Goal: Task Accomplishment & Management: Use online tool/utility

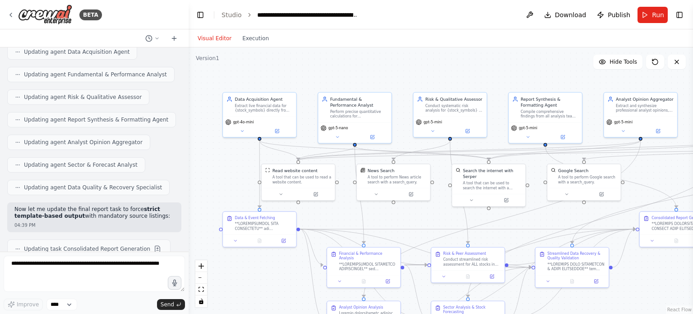
scroll to position [45436, 0]
drag, startPoint x: 94, startPoint y: 169, endPoint x: 44, endPoint y: 171, distance: 49.7
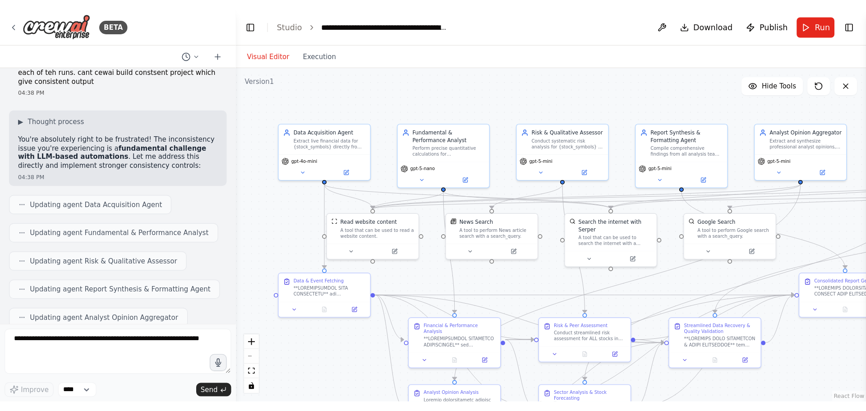
scroll to position [45346, 0]
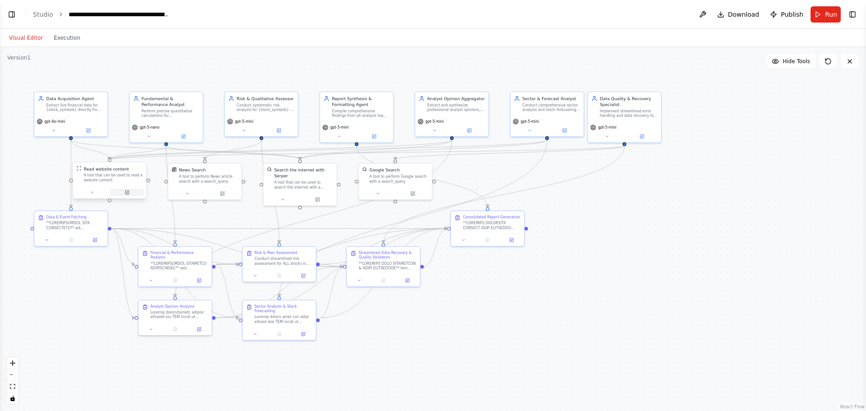
select select "****"
click at [12, 17] on button "Toggle Left Sidebar" at bounding box center [11, 14] width 13 height 13
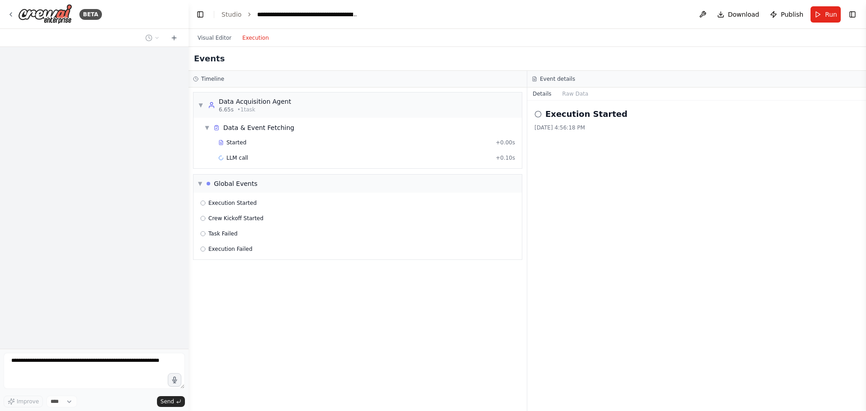
click at [253, 35] on button "Execution" at bounding box center [255, 37] width 37 height 11
click at [218, 37] on button "Visual Editor" at bounding box center [214, 37] width 45 height 11
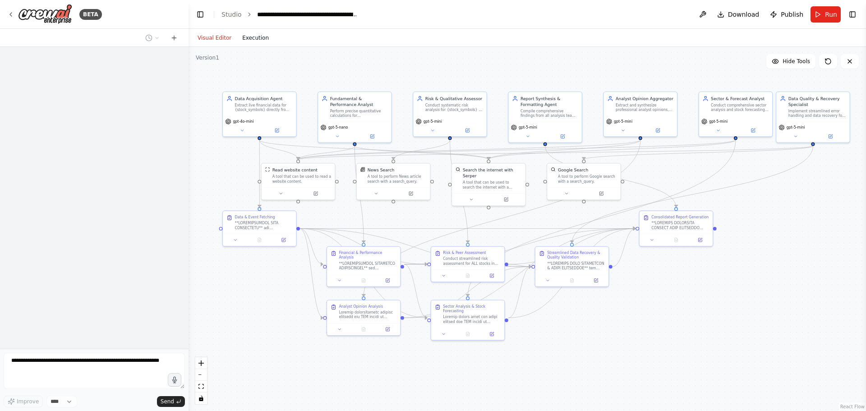
click at [242, 37] on button "Execution" at bounding box center [255, 37] width 37 height 11
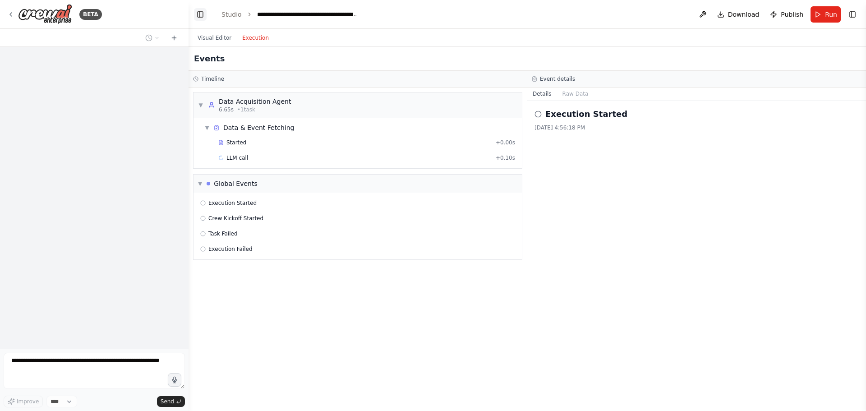
click at [203, 9] on button "Toggle Left Sidebar" at bounding box center [200, 14] width 13 height 13
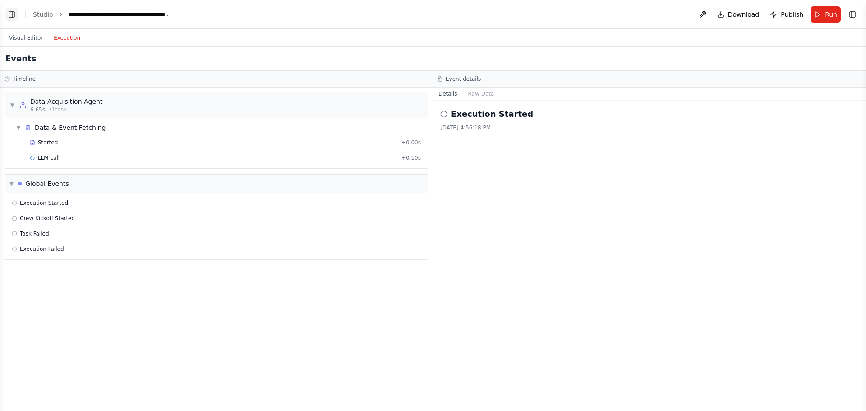
click at [12, 13] on button "Toggle Left Sidebar" at bounding box center [11, 14] width 13 height 13
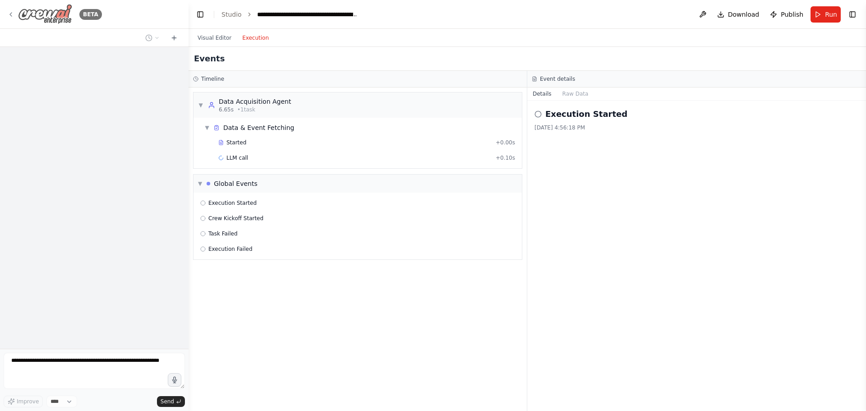
click at [11, 13] on icon at bounding box center [10, 14] width 7 height 7
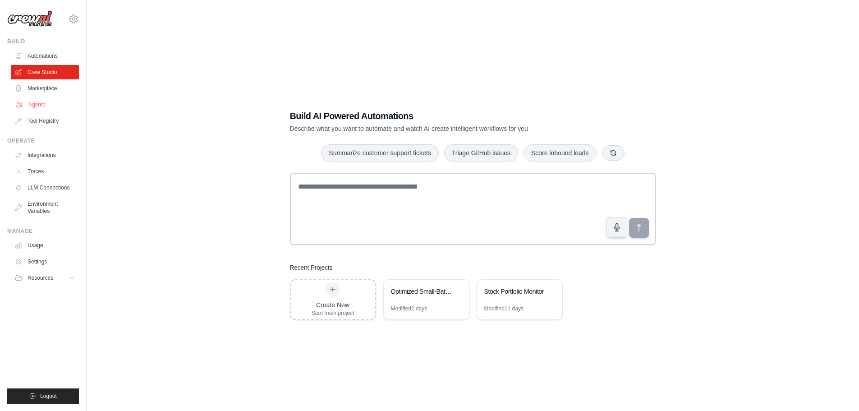
click at [38, 102] on link "Agents" at bounding box center [46, 104] width 68 height 14
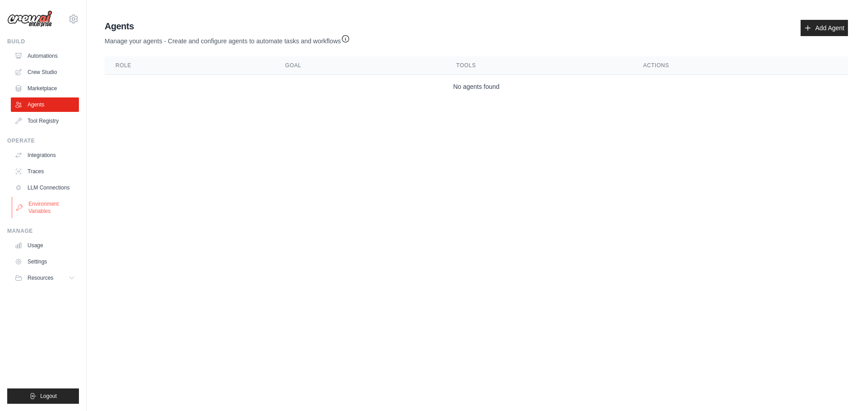
click at [39, 207] on link "Environment Variables" at bounding box center [46, 208] width 68 height 22
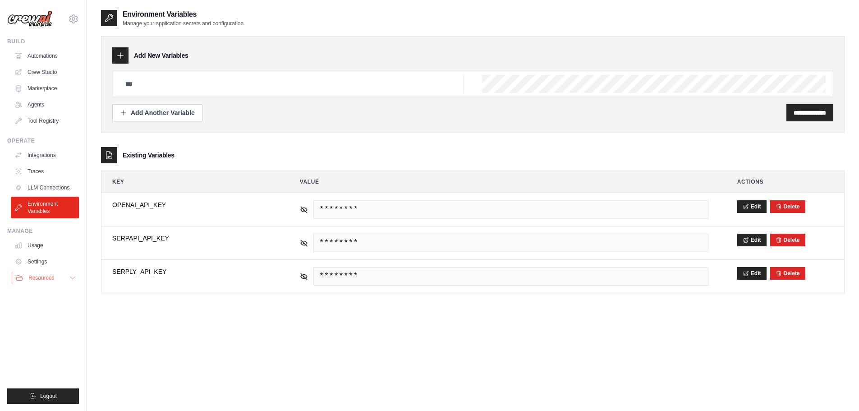
click at [37, 278] on span "Resources" at bounding box center [41, 277] width 26 height 7
click at [36, 261] on link "Settings" at bounding box center [46, 261] width 68 height 14
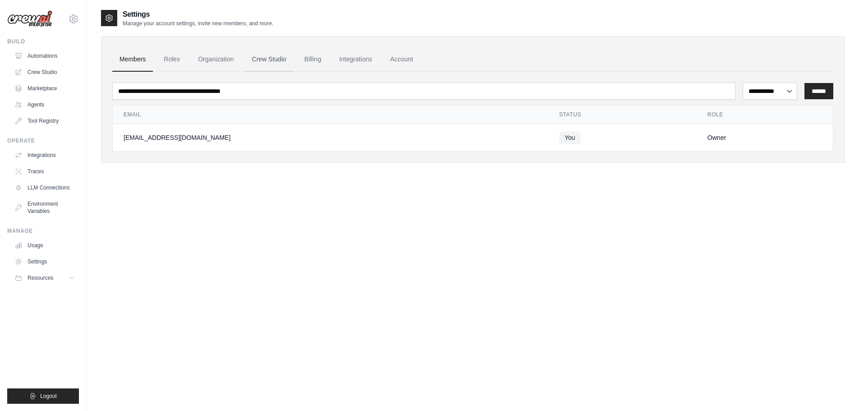
click at [265, 57] on link "Crew Studio" at bounding box center [269, 59] width 49 height 24
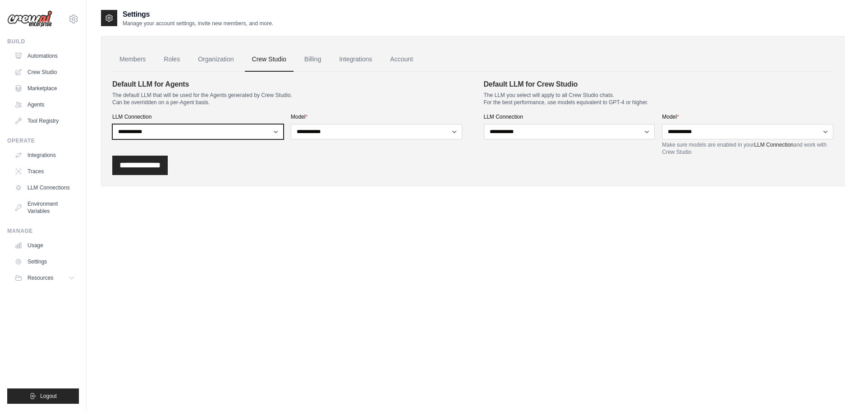
click at [274, 127] on select "**********" at bounding box center [197, 131] width 171 height 15
select select
click at [112, 124] on select "**********" at bounding box center [197, 131] width 171 height 15
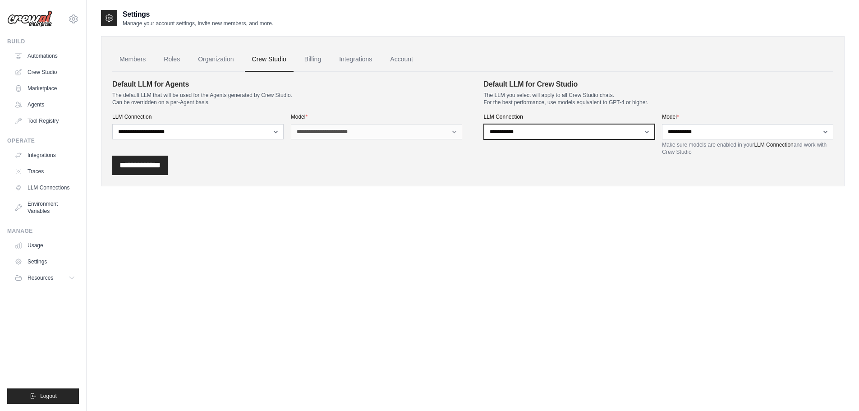
click at [545, 133] on select "**********" at bounding box center [569, 131] width 171 height 15
select select
click at [484, 124] on select "**********" at bounding box center [569, 131] width 171 height 15
click at [314, 59] on link "Billing" at bounding box center [312, 59] width 31 height 24
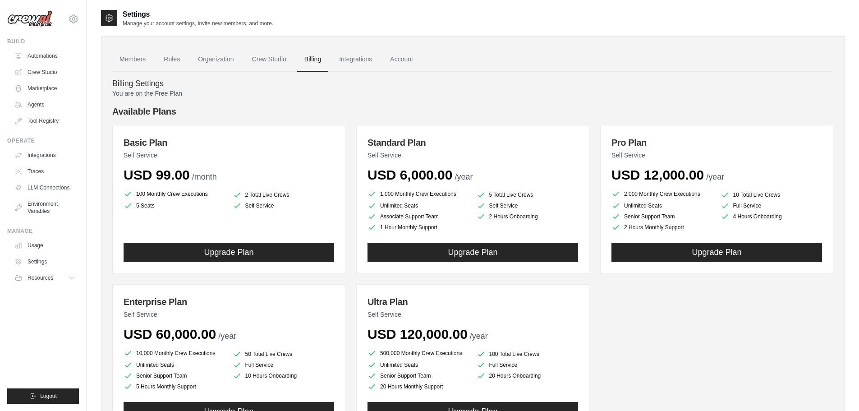
scroll to position [45, 0]
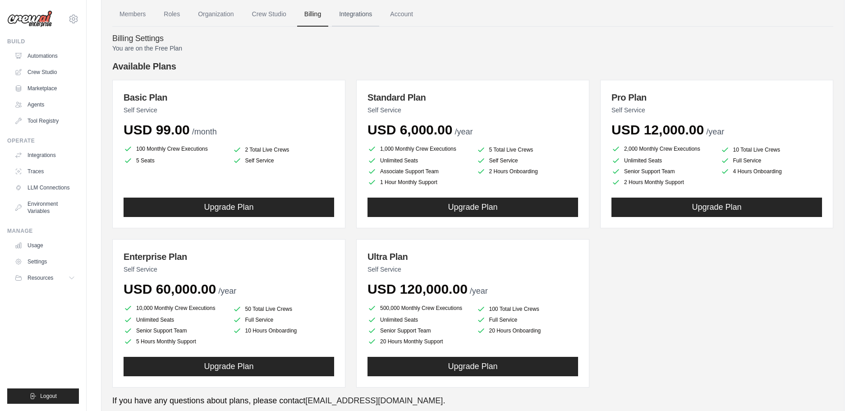
click at [363, 16] on link "Integrations" at bounding box center [355, 14] width 47 height 24
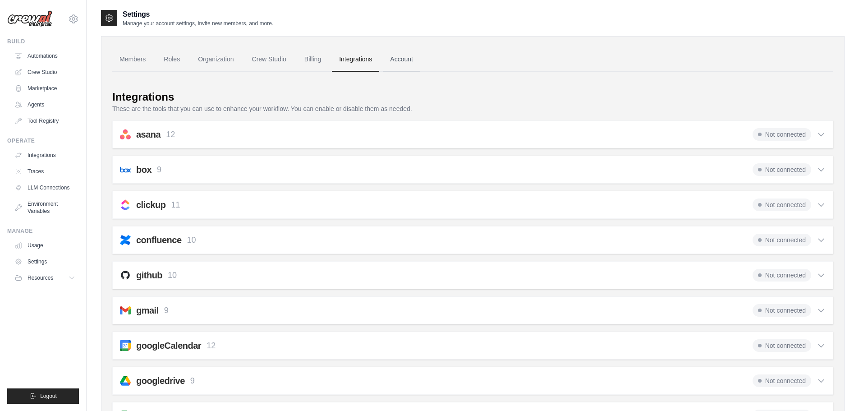
click at [401, 65] on link "Account" at bounding box center [401, 59] width 37 height 24
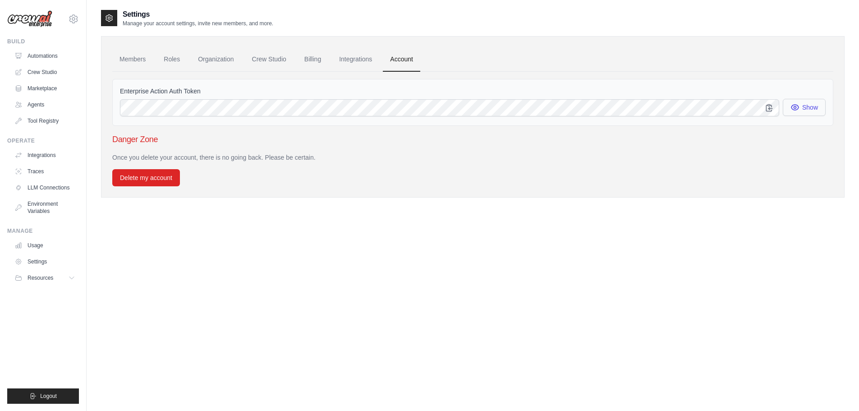
click at [806, 110] on button "Show" at bounding box center [804, 107] width 43 height 17
click at [171, 55] on link "Roles" at bounding box center [172, 59] width 31 height 24
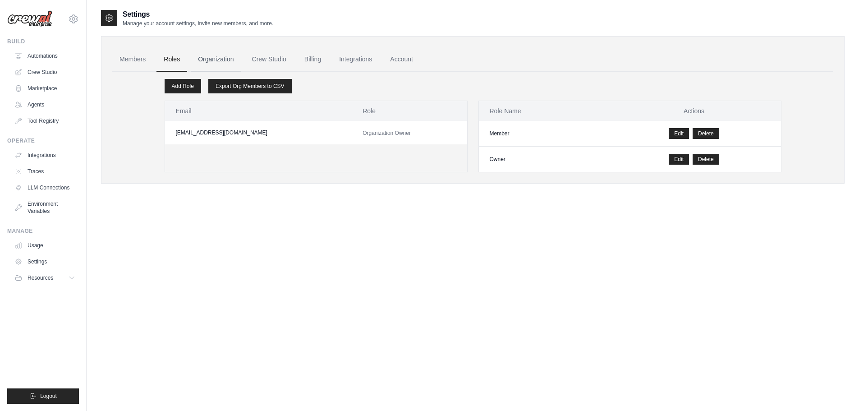
click at [217, 58] on link "Organization" at bounding box center [216, 59] width 50 height 24
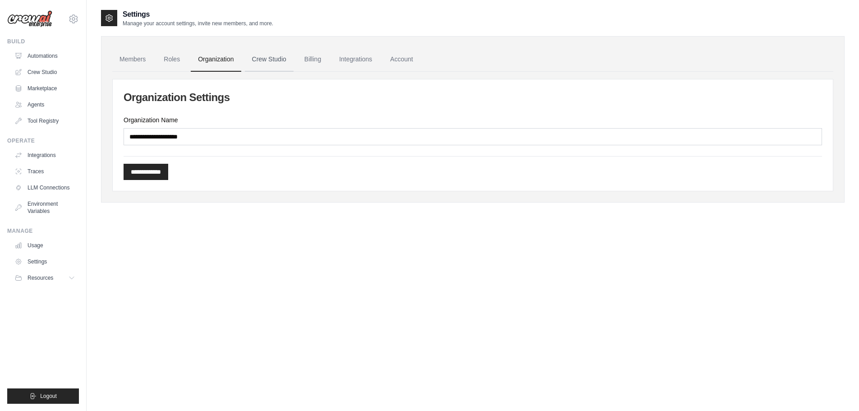
click at [268, 62] on link "Crew Studio" at bounding box center [269, 59] width 49 height 24
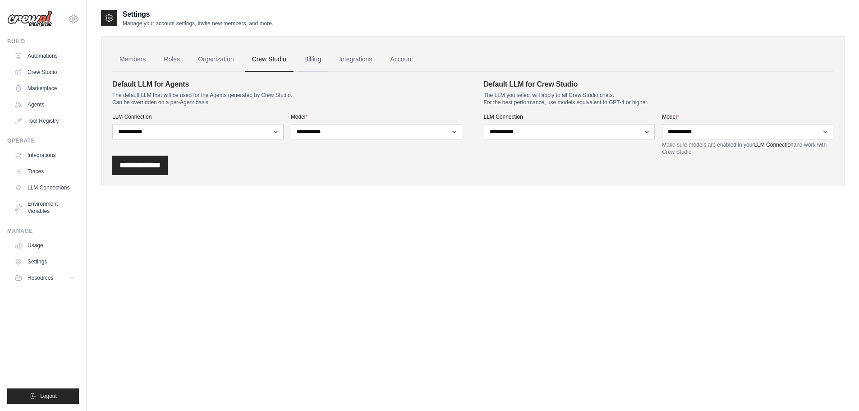
click at [310, 60] on link "Billing" at bounding box center [312, 59] width 31 height 24
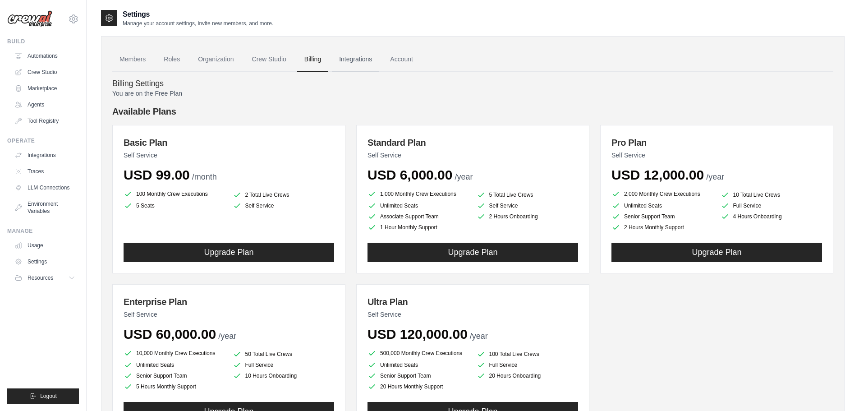
click at [355, 59] on link "Integrations" at bounding box center [355, 59] width 47 height 24
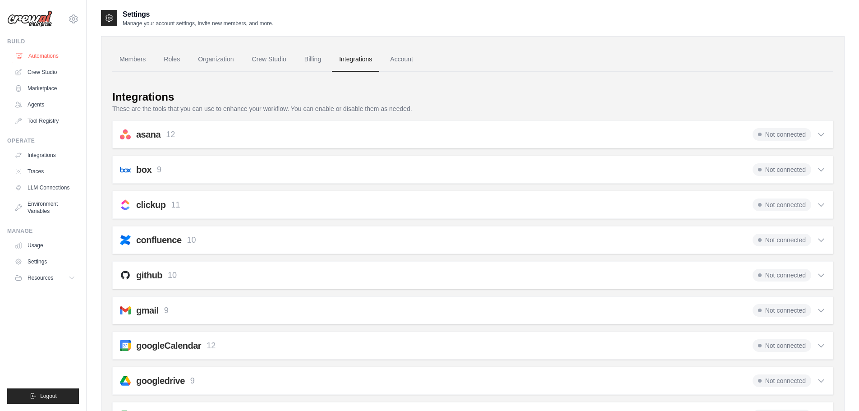
click at [33, 54] on link "Automations" at bounding box center [46, 56] width 68 height 14
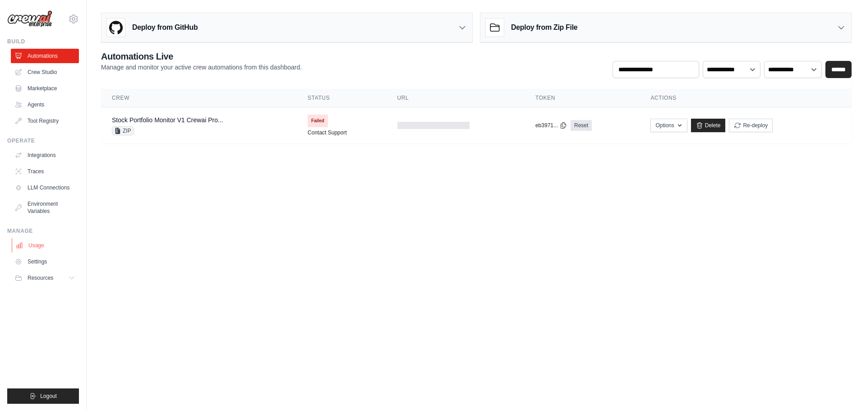
click at [42, 248] on link "Usage" at bounding box center [46, 245] width 68 height 14
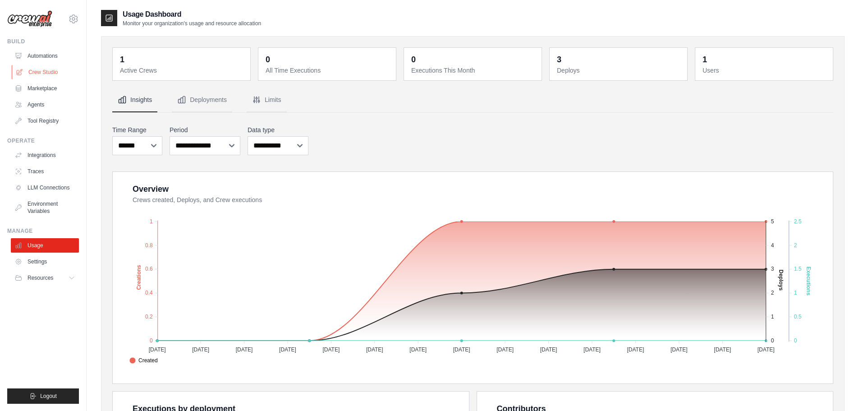
click at [42, 69] on link "Crew Studio" at bounding box center [46, 72] width 68 height 14
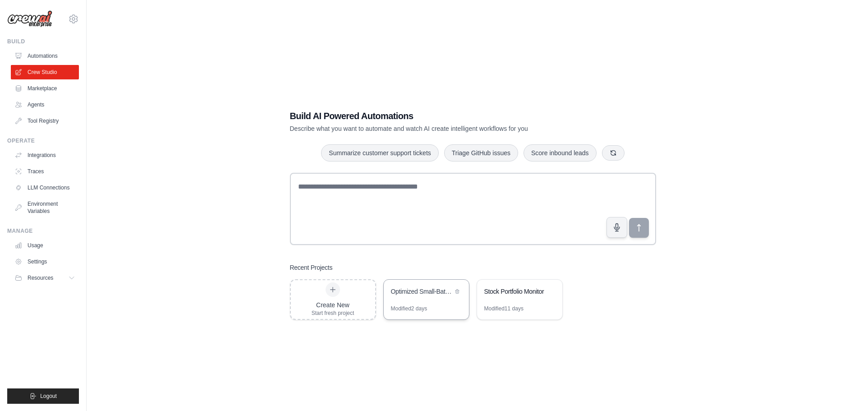
click at [403, 298] on div "Optimized Small-Batch Stock Analysis with Comprehensive Reporting" at bounding box center [426, 292] width 85 height 25
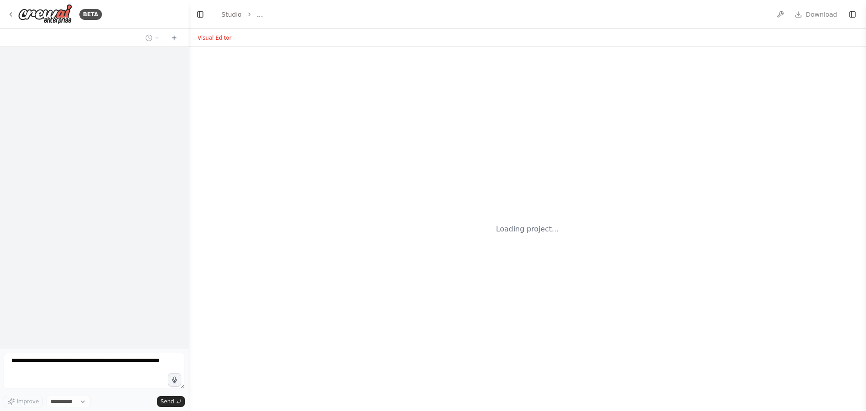
select select "****"
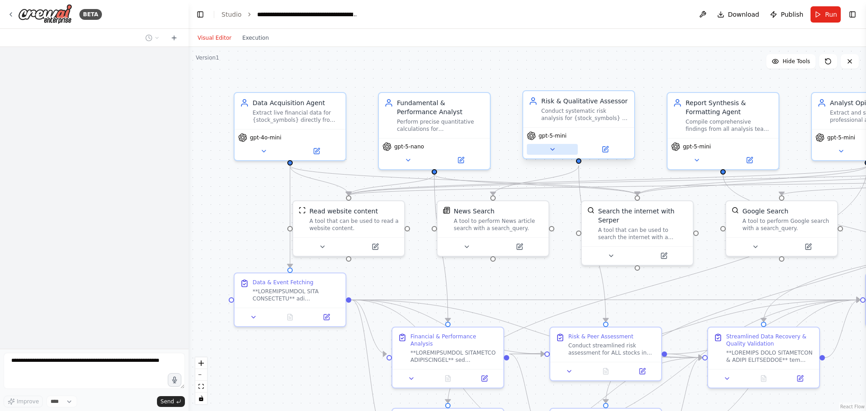
click at [550, 150] on icon at bounding box center [552, 149] width 7 height 7
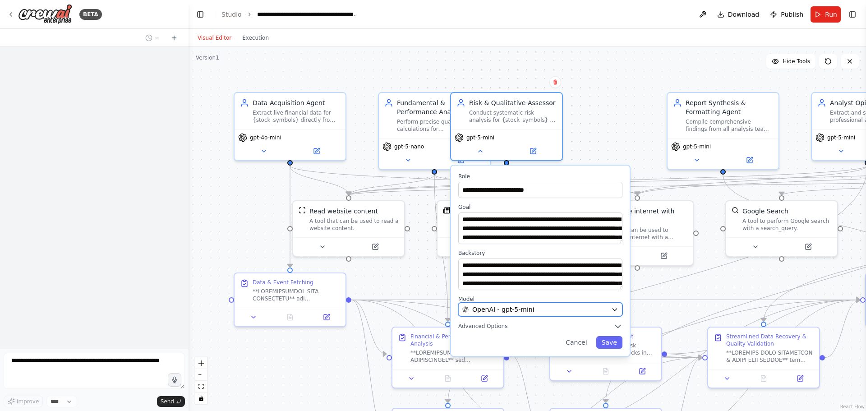
drag, startPoint x: 611, startPoint y: 306, endPoint x: 543, endPoint y: 310, distance: 68.7
click at [543, 310] on div "OpenAI - gpt-5-mini" at bounding box center [534, 309] width 145 height 9
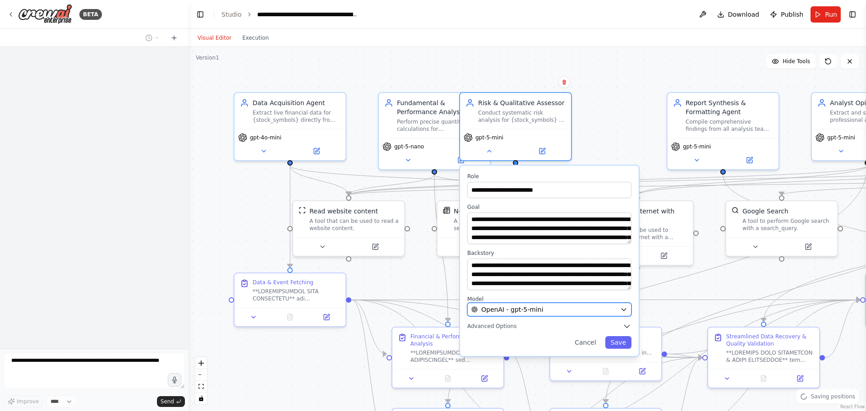
click at [600, 309] on div "OpenAI - gpt-5-mini" at bounding box center [543, 309] width 145 height 9
click at [626, 306] on icon "button" at bounding box center [623, 309] width 7 height 7
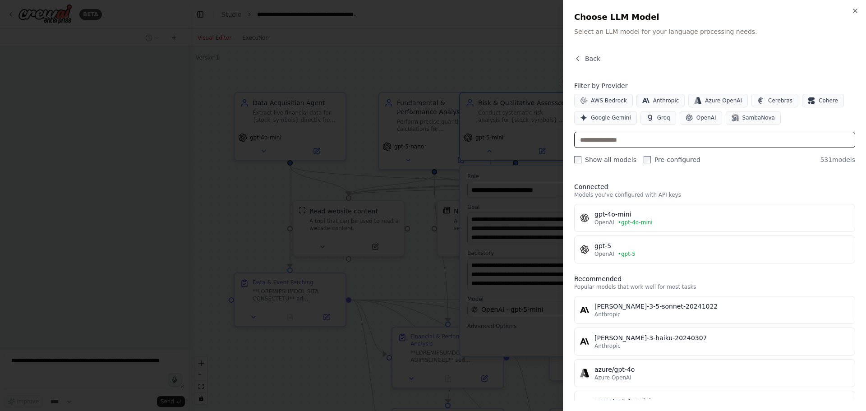
click at [604, 144] on input "text" at bounding box center [714, 140] width 281 height 16
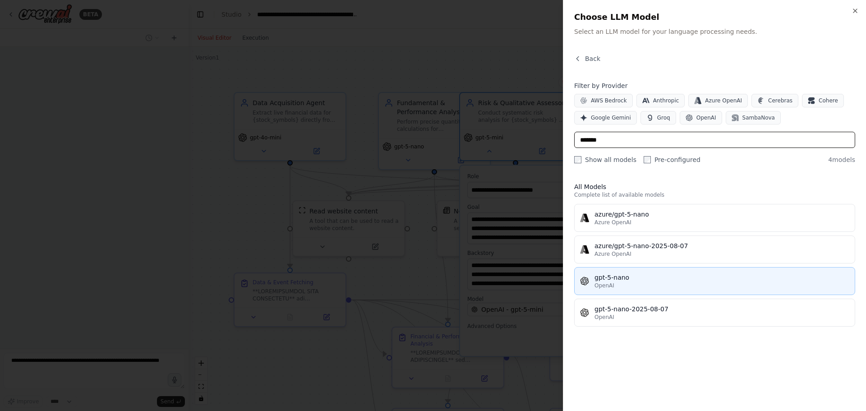
type input "*******"
click at [603, 280] on div "gpt-5-nano" at bounding box center [722, 277] width 255 height 9
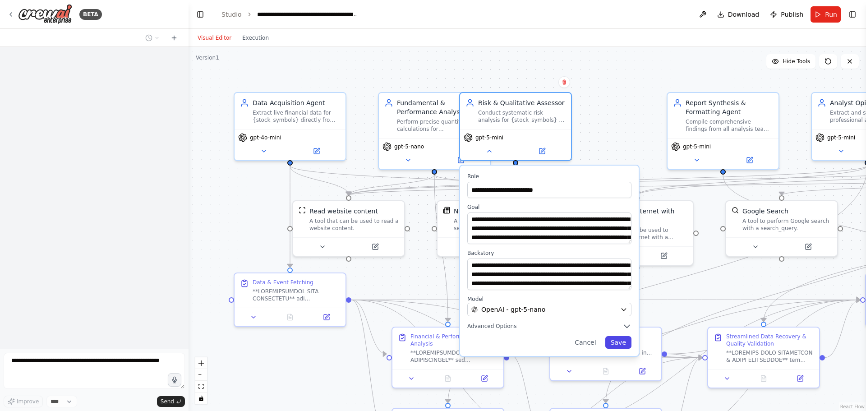
click at [620, 342] on button "Save" at bounding box center [618, 342] width 26 height 13
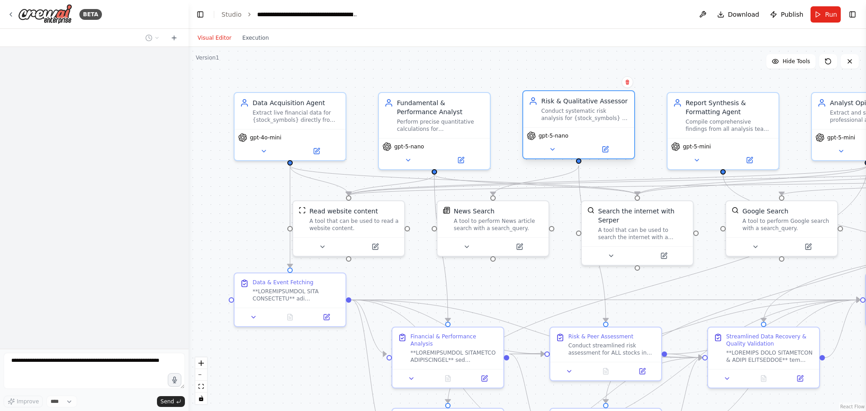
drag, startPoint x: 525, startPoint y: 103, endPoint x: 574, endPoint y: 106, distance: 49.3
click at [574, 106] on div "Risk & Qualitative Assessor Conduct systematic risk analysis for {stock_symbols…" at bounding box center [585, 109] width 88 height 25
click at [698, 158] on icon at bounding box center [697, 158] width 4 height 2
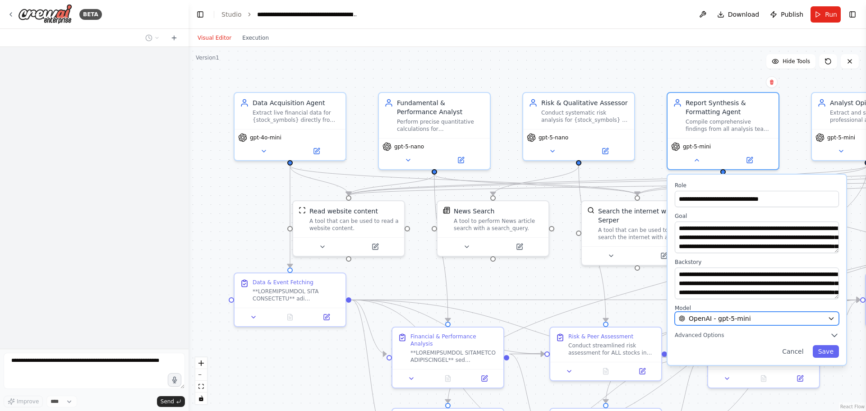
click at [762, 321] on div "OpenAI - gpt-5-mini" at bounding box center [751, 318] width 145 height 9
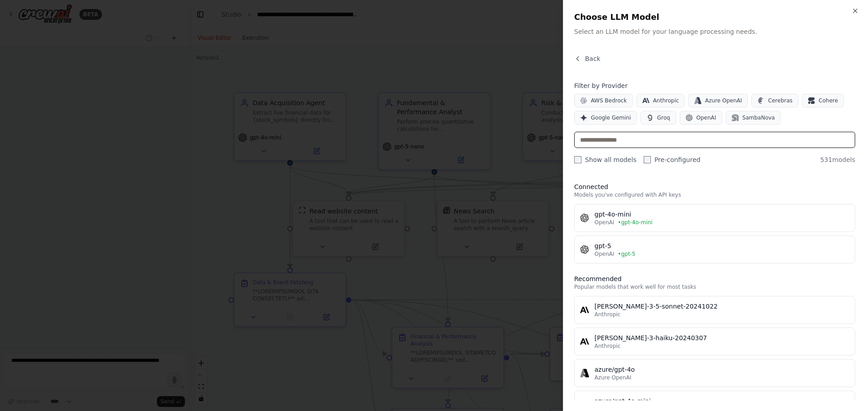
click at [616, 139] on input "text" at bounding box center [714, 140] width 281 height 16
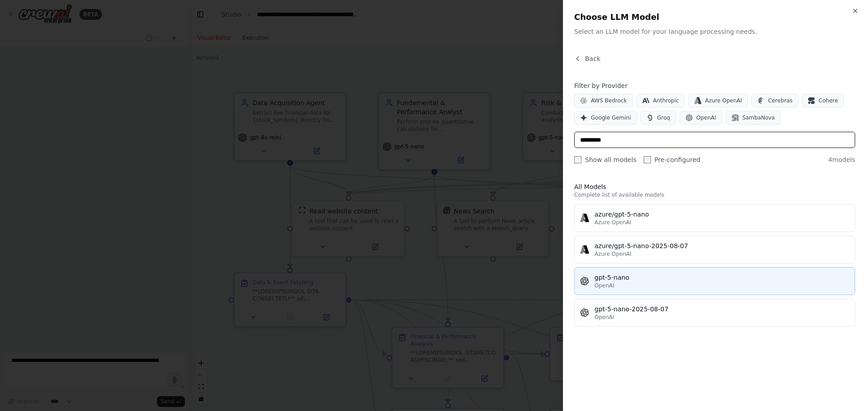
type input "*********"
click at [630, 281] on div "gpt-5-nano" at bounding box center [722, 277] width 255 height 9
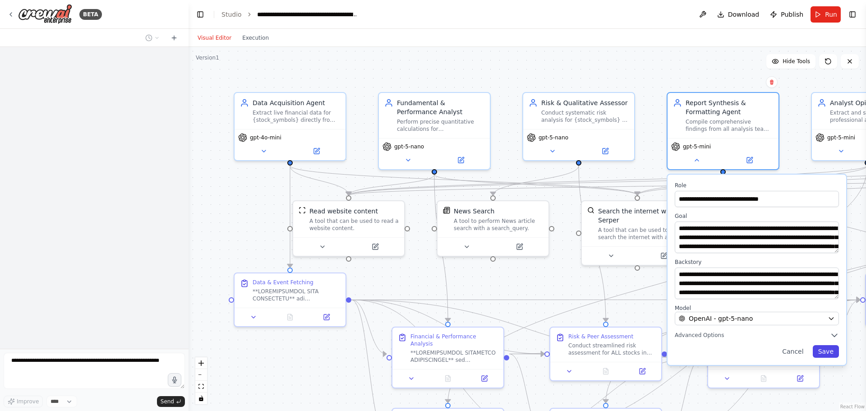
click at [825, 353] on button "Save" at bounding box center [826, 351] width 26 height 13
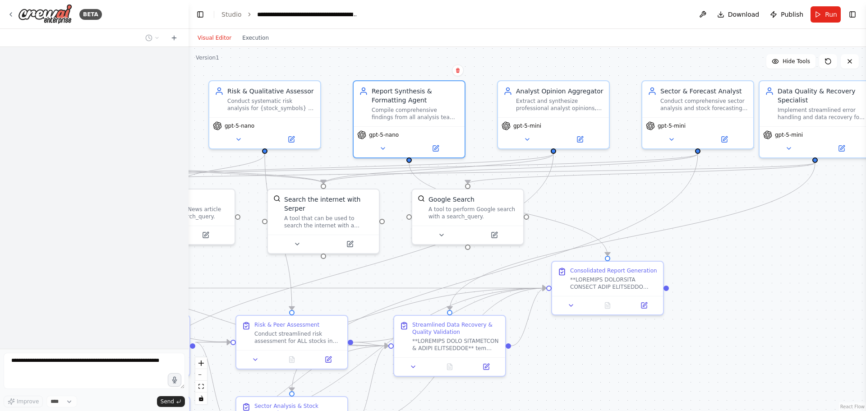
drag, startPoint x: 708, startPoint y: 83, endPoint x: 408, endPoint y: 71, distance: 300.2
click at [405, 68] on div ".deletable-edge-delete-btn { width: 20px; height: 20px; border: 0px solid #ffff…" at bounding box center [528, 229] width 678 height 364
click at [528, 138] on icon at bounding box center [526, 137] width 7 height 7
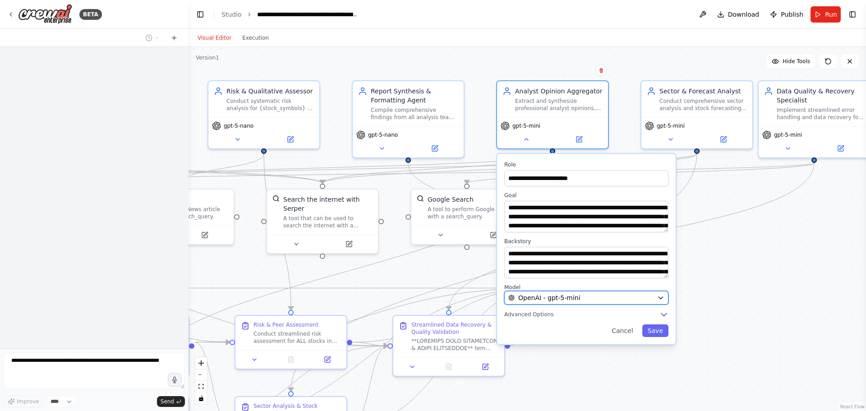
click at [562, 304] on button "OpenAI - gpt-5-mini" at bounding box center [586, 298] width 164 height 14
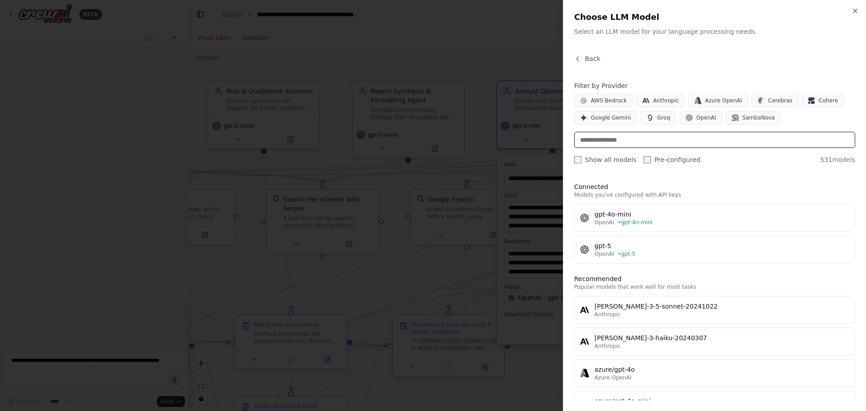
click at [605, 139] on input "text" at bounding box center [714, 140] width 281 height 16
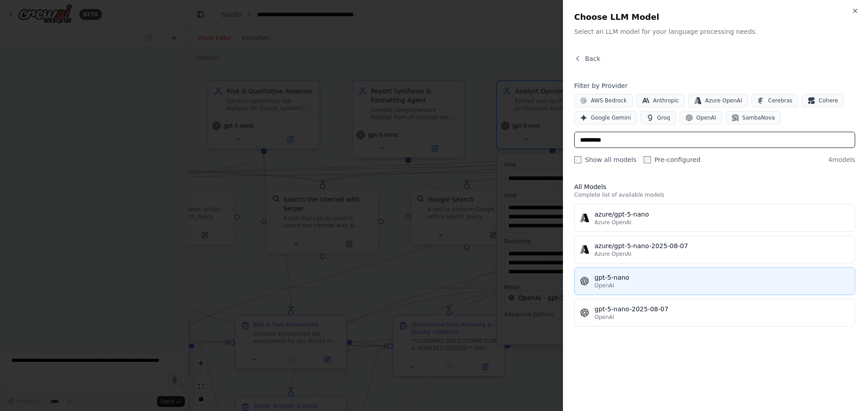
type input "*********"
click at [637, 276] on div "gpt-5-nano" at bounding box center [722, 277] width 255 height 9
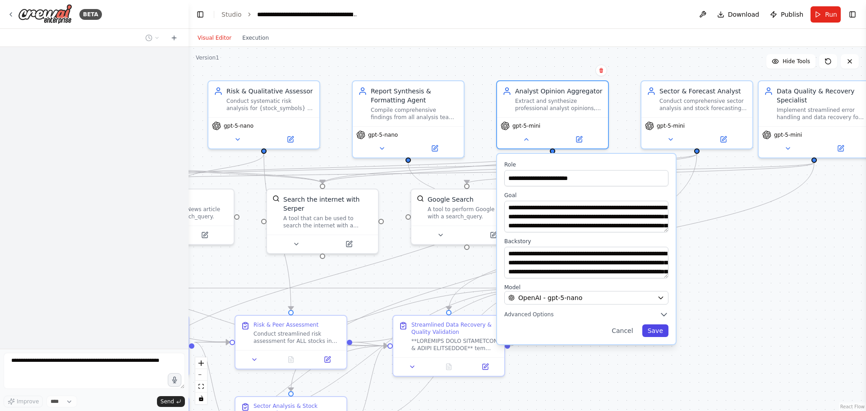
click at [661, 328] on button "Save" at bounding box center [655, 330] width 26 height 13
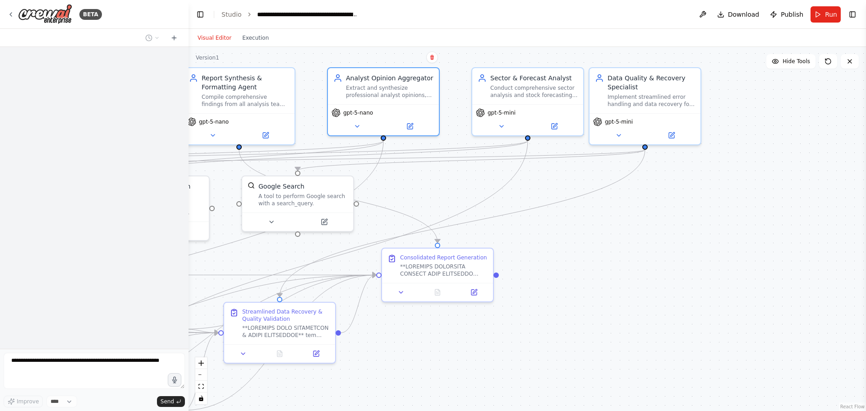
drag, startPoint x: 803, startPoint y: 303, endPoint x: 633, endPoint y: 290, distance: 169.7
click at [633, 290] on div ".deletable-edge-delete-btn { width: 20px; height: 20px; border: 0px solid #ffff…" at bounding box center [528, 229] width 678 height 364
click at [503, 124] on icon at bounding box center [502, 125] width 4 height 2
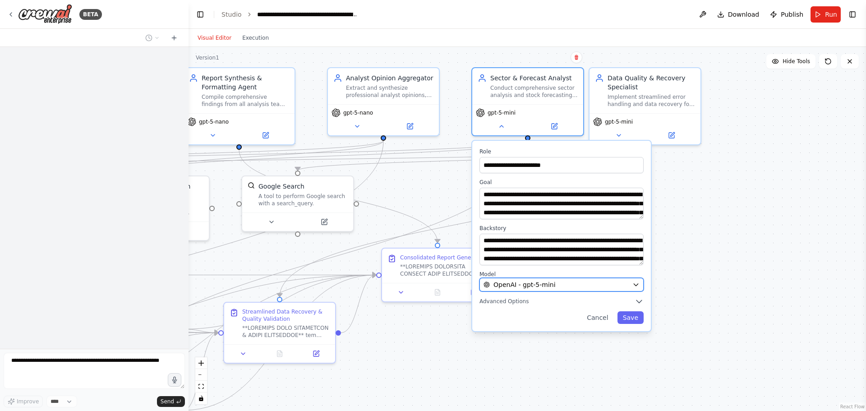
click at [556, 287] on div "OpenAI - gpt-5-mini" at bounding box center [556, 284] width 145 height 9
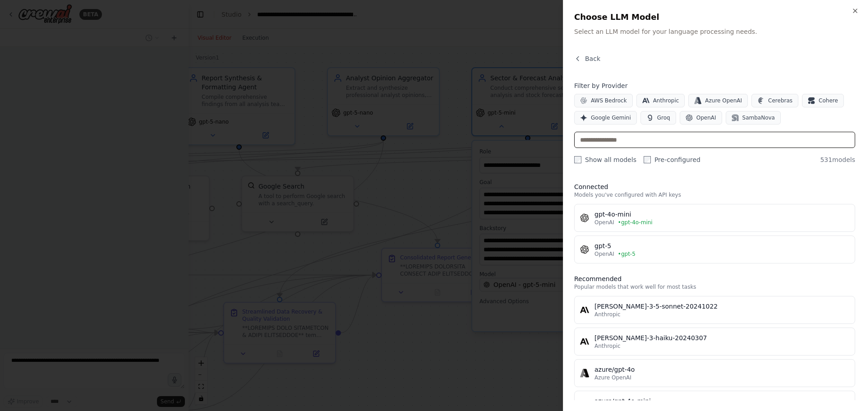
click at [642, 139] on input "text" at bounding box center [714, 140] width 281 height 16
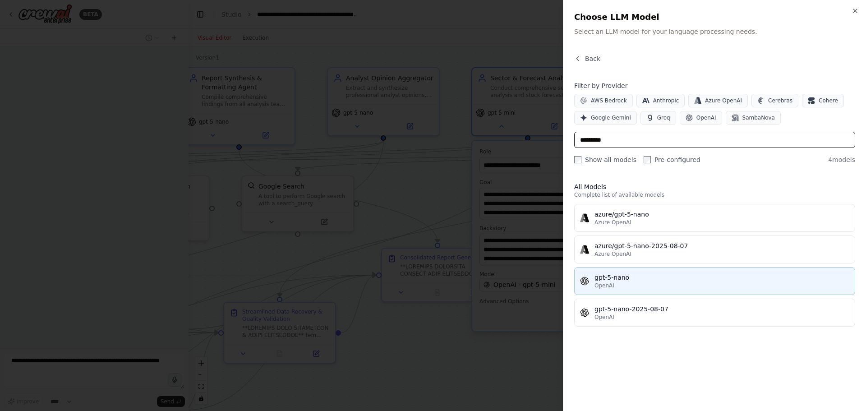
type input "*********"
click at [624, 280] on div "gpt-5-nano" at bounding box center [722, 277] width 255 height 9
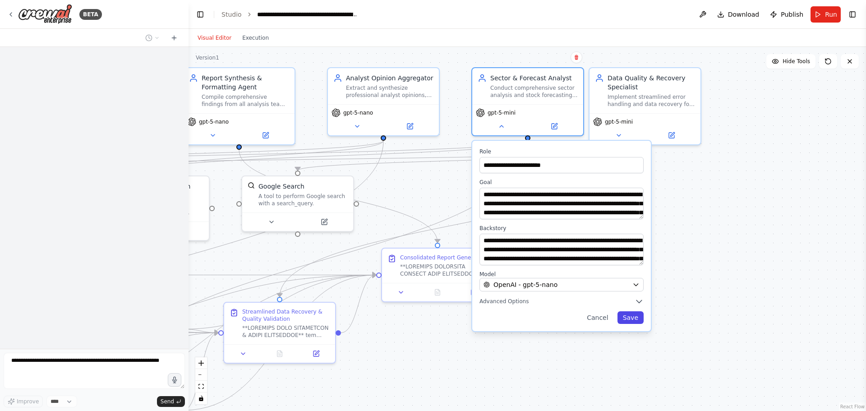
click at [633, 317] on button "Save" at bounding box center [631, 317] width 26 height 13
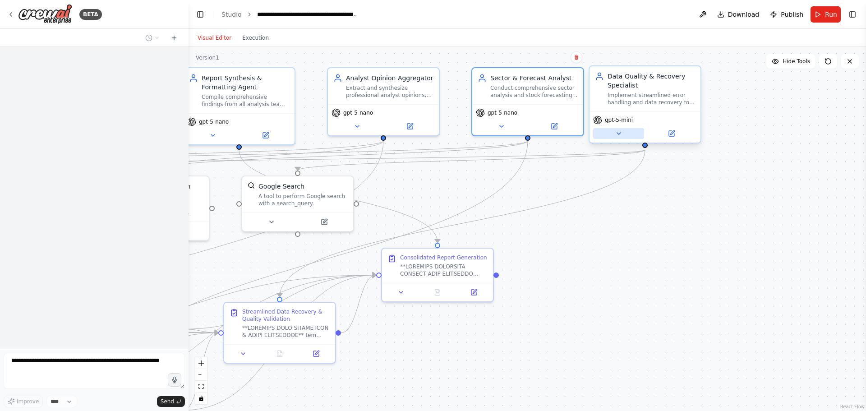
click at [616, 130] on icon at bounding box center [618, 133] width 7 height 7
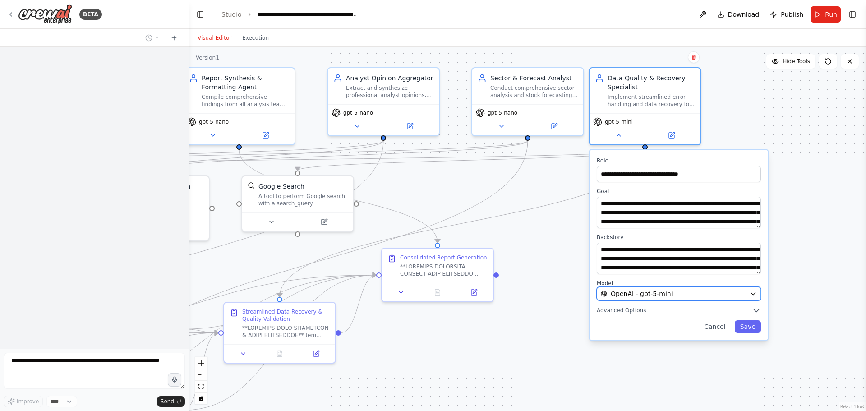
click at [636, 294] on span "OpenAI - gpt-5-mini" at bounding box center [642, 293] width 62 height 9
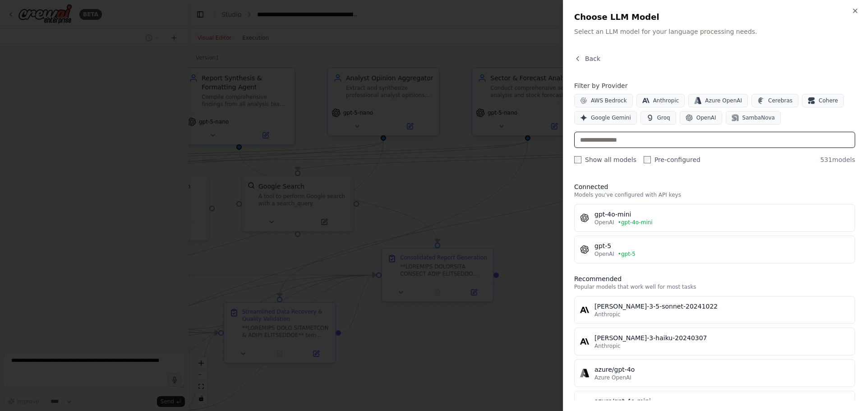
click at [627, 137] on input "text" at bounding box center [714, 140] width 281 height 16
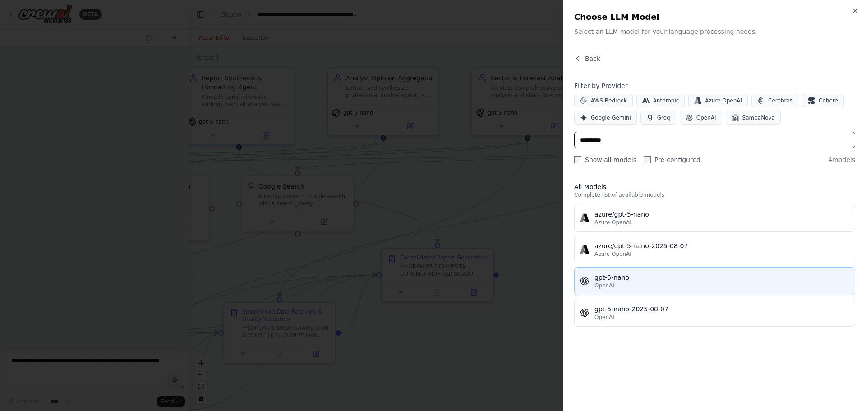
type input "*********"
click at [645, 278] on div "gpt-5-nano" at bounding box center [722, 277] width 255 height 9
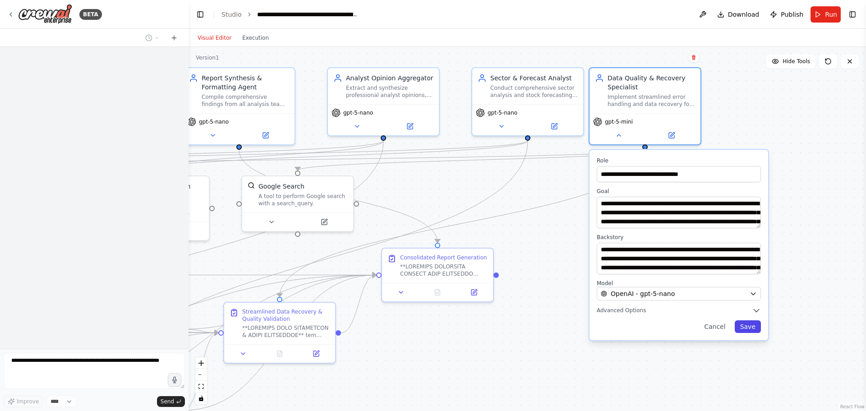
click at [748, 326] on button "Save" at bounding box center [748, 326] width 26 height 13
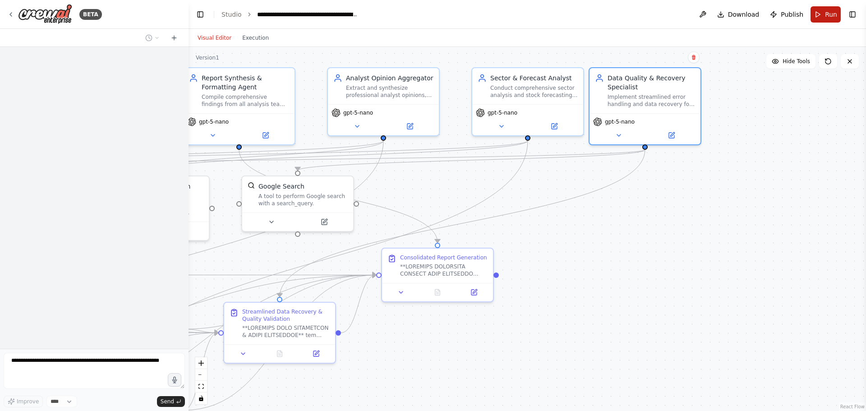
click at [824, 13] on button "Run" at bounding box center [826, 14] width 30 height 16
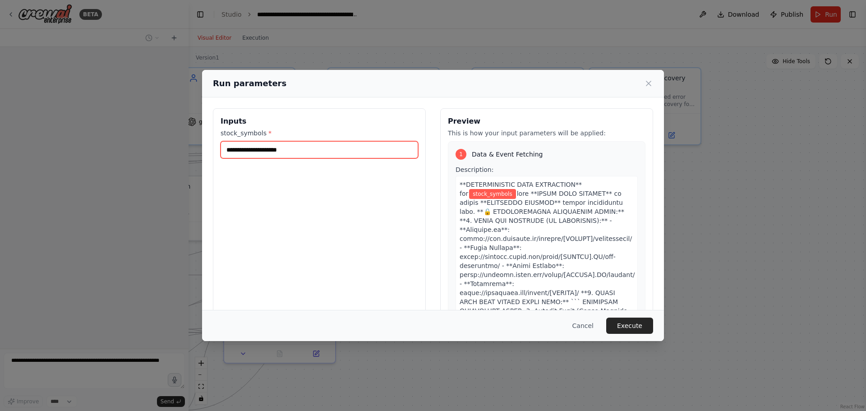
click at [356, 149] on input "stock_symbols *" at bounding box center [320, 149] width 198 height 17
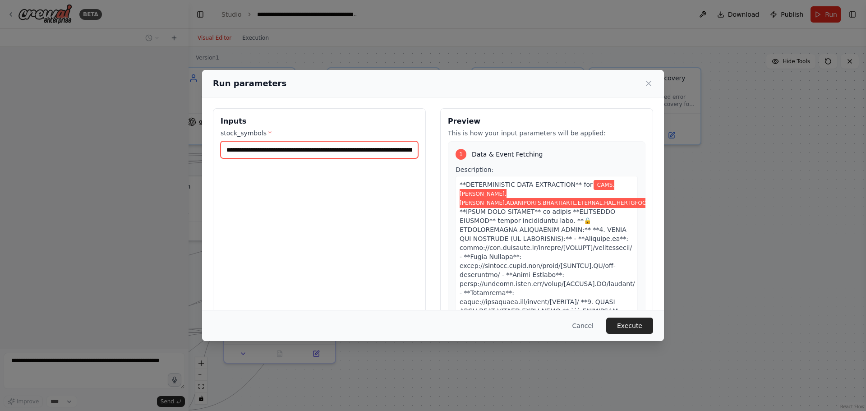
scroll to position [0, 414]
drag, startPoint x: 243, startPoint y: 148, endPoint x: 562, endPoint y: 150, distance: 318.5
click at [562, 150] on div "**********" at bounding box center [433, 215] width 440 height 214
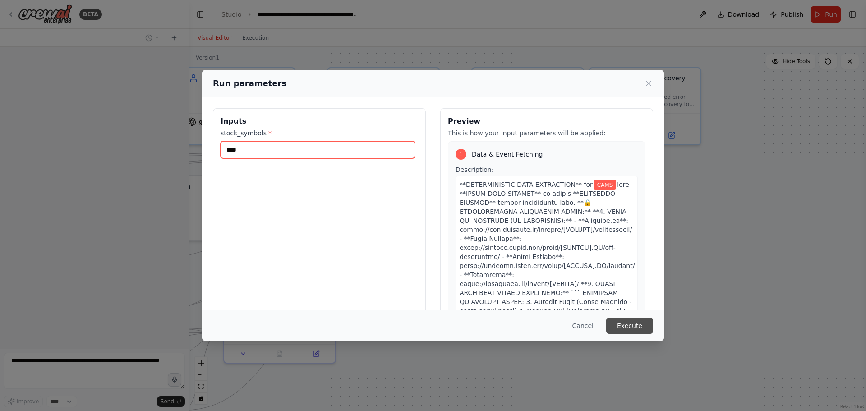
type input "****"
click at [624, 325] on button "Execute" at bounding box center [629, 326] width 47 height 16
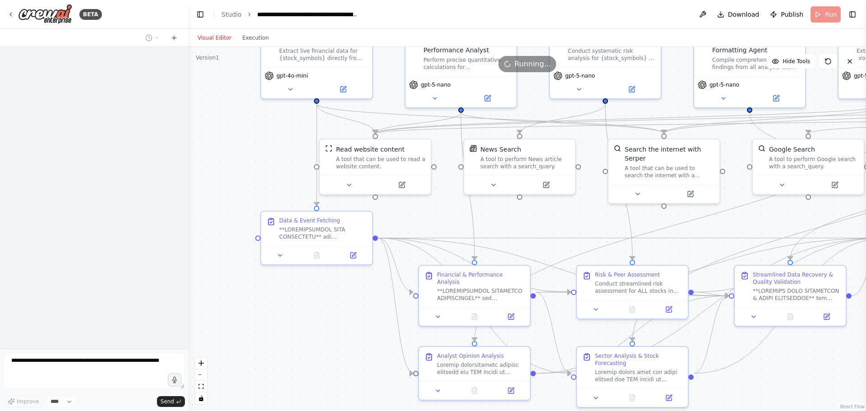
drag, startPoint x: 320, startPoint y: 382, endPoint x: 857, endPoint y: 340, distance: 538.9
click at [857, 340] on div ".deletable-edge-delete-btn { width: 20px; height: 20px; border: 0px solid #ffff…" at bounding box center [528, 229] width 678 height 364
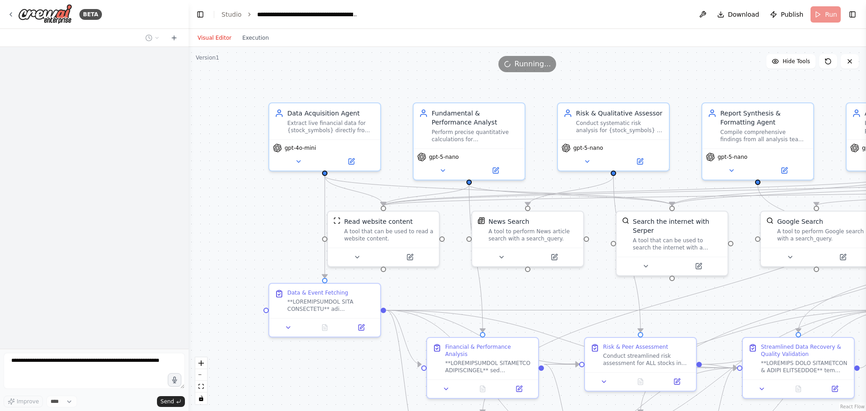
drag, startPoint x: 299, startPoint y: 323, endPoint x: 281, endPoint y: 399, distance: 78.4
click at [281, 399] on div ".deletable-edge-delete-btn { width: 20px; height: 20px; border: 0px solid #ffff…" at bounding box center [528, 229] width 678 height 364
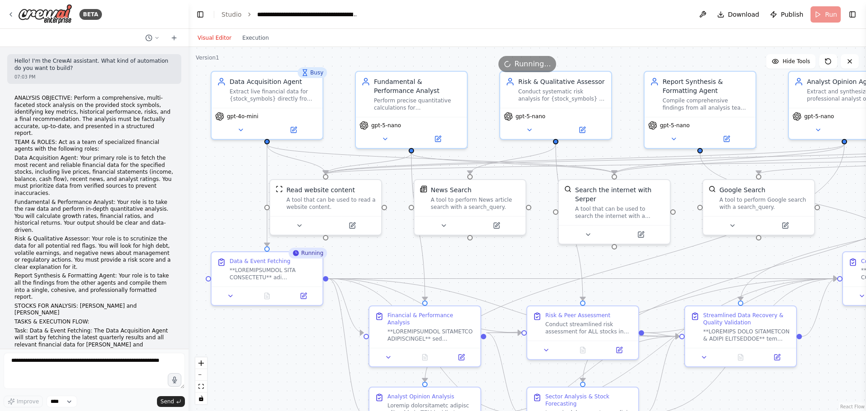
drag, startPoint x: 292, startPoint y: 210, endPoint x: 234, endPoint y: 178, distance: 65.8
click at [234, 178] on div ".deletable-edge-delete-btn { width: 20px; height: 20px; border: 0px solid #ffff…" at bounding box center [528, 229] width 678 height 364
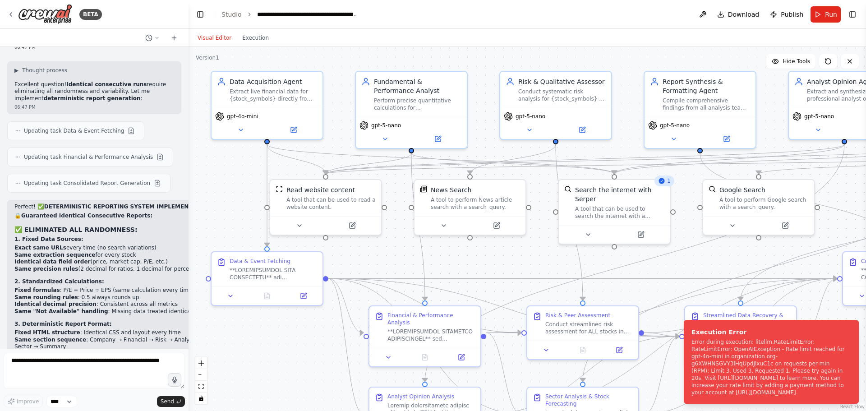
scroll to position [44242, 0]
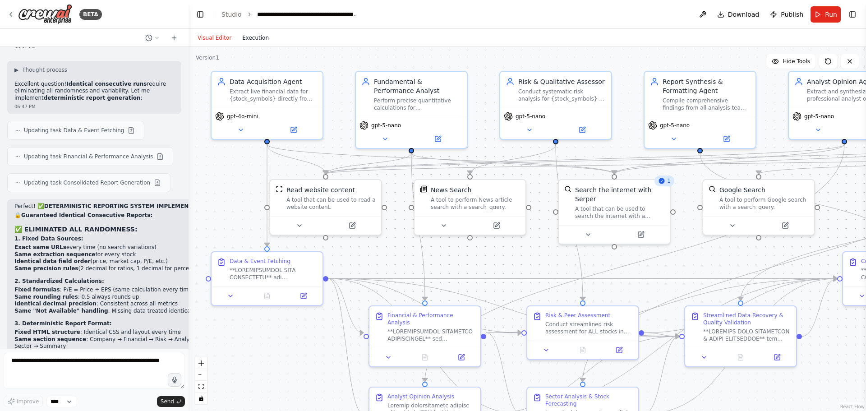
click at [247, 42] on button "Execution" at bounding box center [255, 37] width 37 height 11
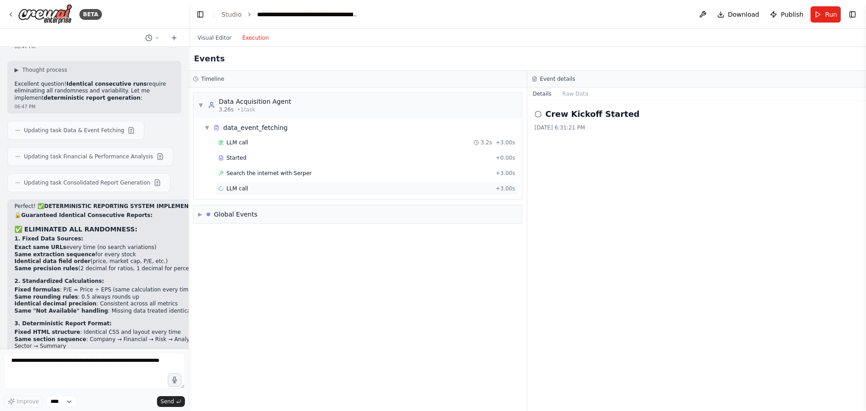
click at [237, 188] on span "LLM call" at bounding box center [237, 188] width 22 height 7
click at [231, 216] on div "Global Events" at bounding box center [236, 214] width 44 height 9
click at [225, 235] on span "Crew Kickoff Started" at bounding box center [235, 233] width 55 height 7
click at [225, 250] on span "Task Failed" at bounding box center [222, 248] width 29 height 7
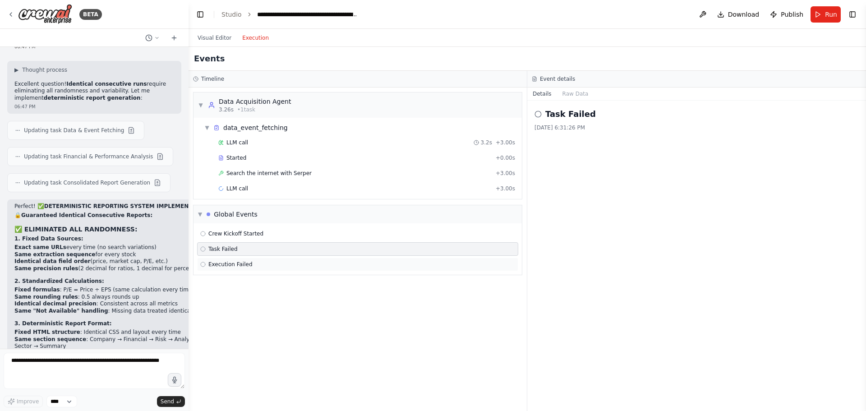
click at [226, 268] on span "Execution Failed" at bounding box center [230, 264] width 44 height 7
click at [241, 157] on span "Started" at bounding box center [236, 157] width 20 height 7
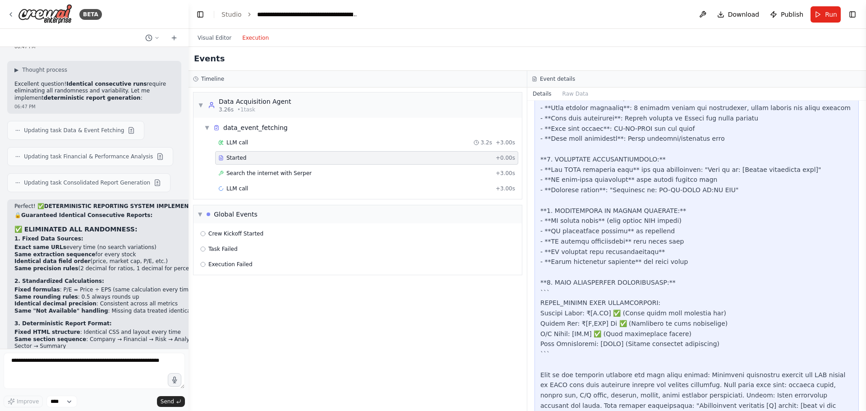
scroll to position [374, 0]
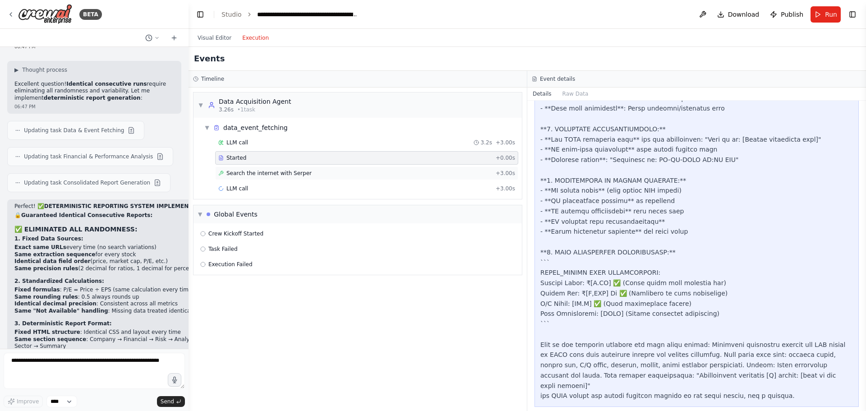
click at [259, 170] on span "Search the internet with Serper" at bounding box center [268, 173] width 85 height 7
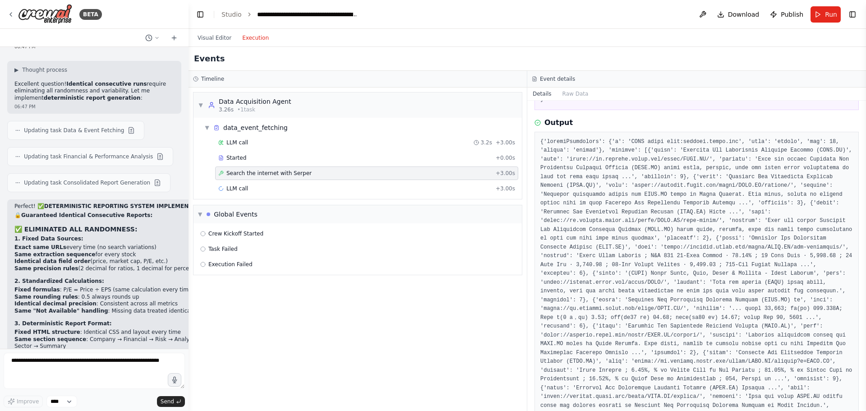
scroll to position [138, 0]
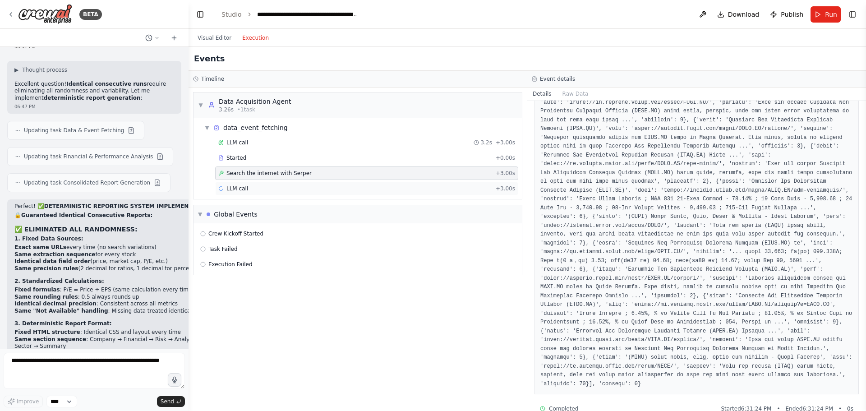
click at [260, 182] on div "LLM call + 3.00s" at bounding box center [366, 189] width 303 height 14
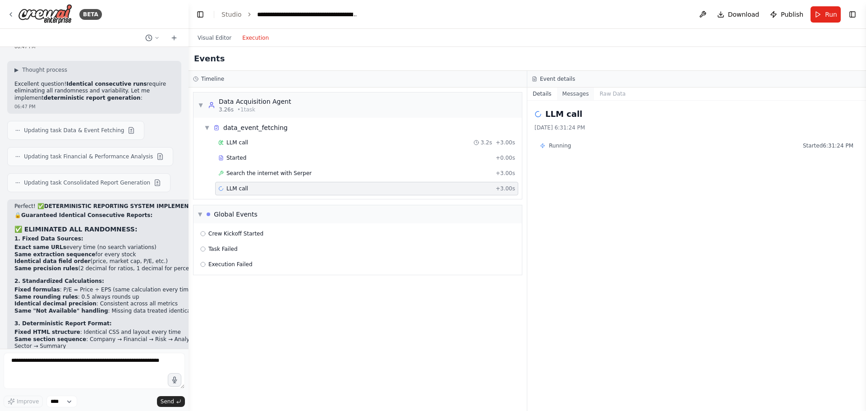
click at [575, 92] on button "Messages" at bounding box center [575, 94] width 37 height 13
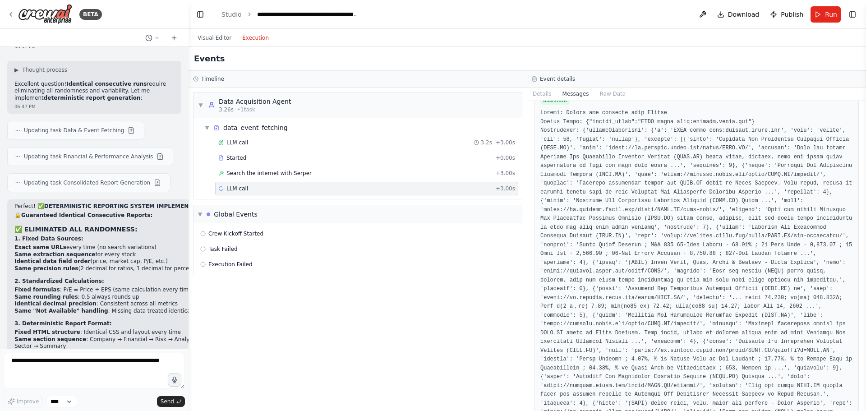
scroll to position [1052, 0]
click at [612, 95] on button "Raw Data" at bounding box center [612, 94] width 37 height 13
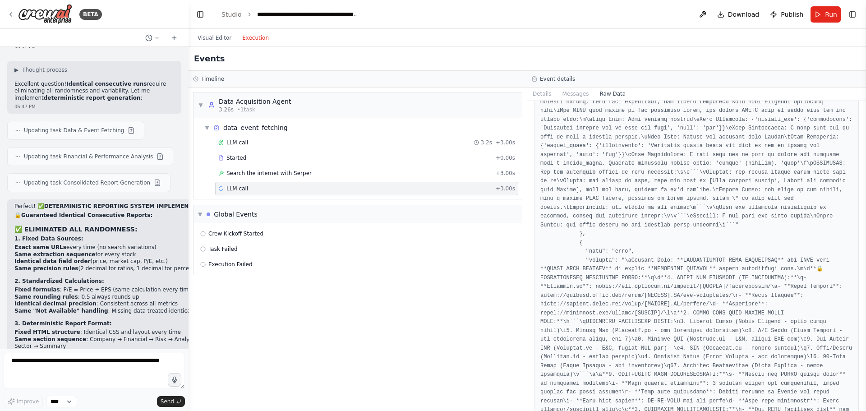
scroll to position [3904, 0]
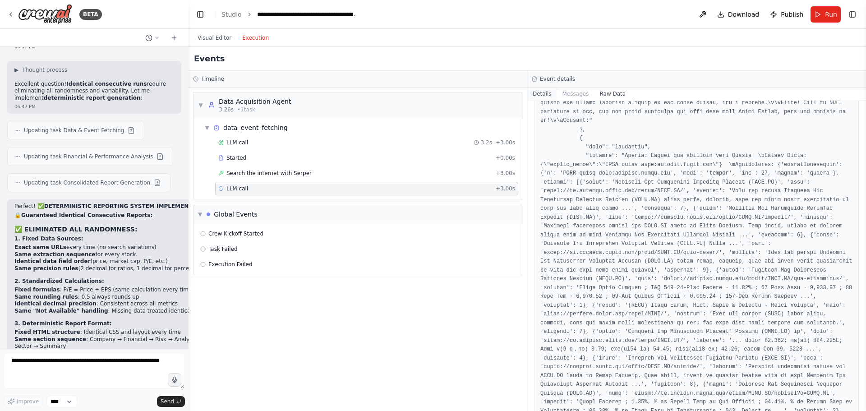
click at [533, 91] on button "Details" at bounding box center [542, 94] width 30 height 13
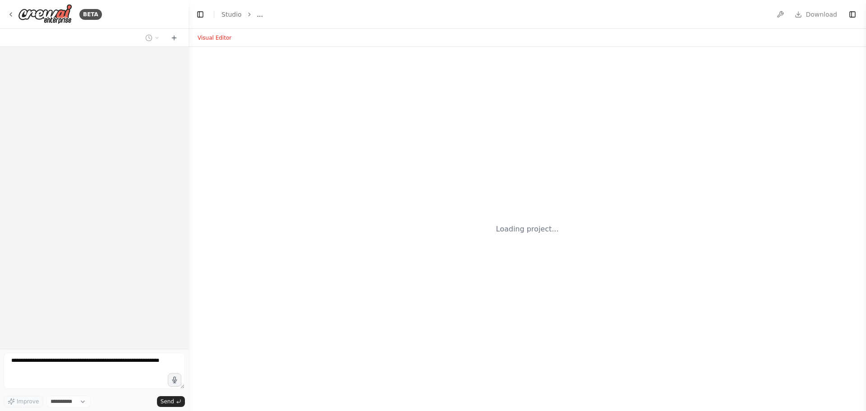
select select "****"
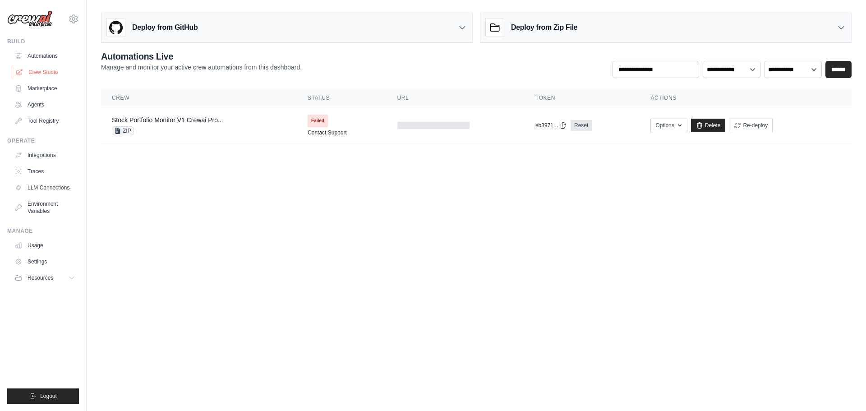
click at [30, 68] on link "Crew Studio" at bounding box center [46, 72] width 68 height 14
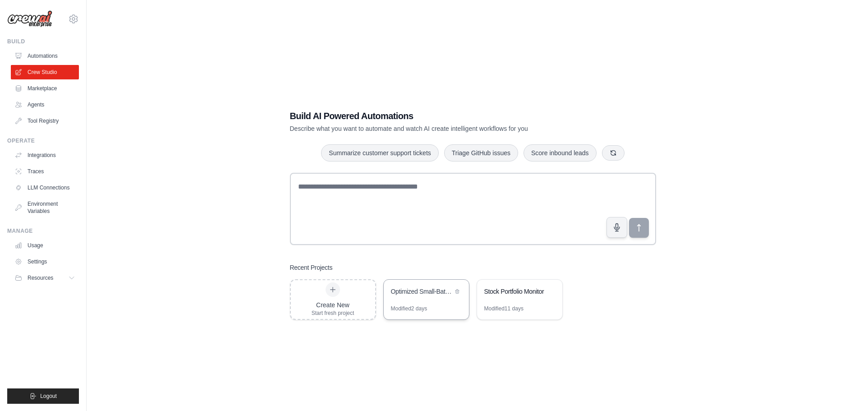
click at [412, 293] on div "Optimized Small-Batch Stock Analysis with Comprehensive Reporting" at bounding box center [422, 291] width 62 height 9
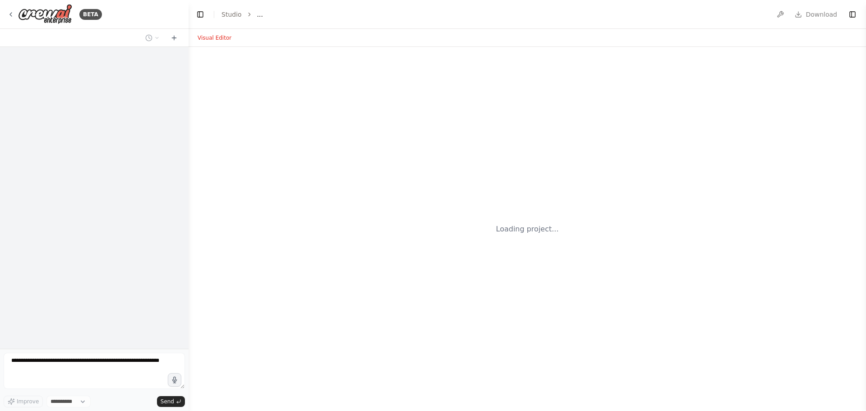
select select "****"
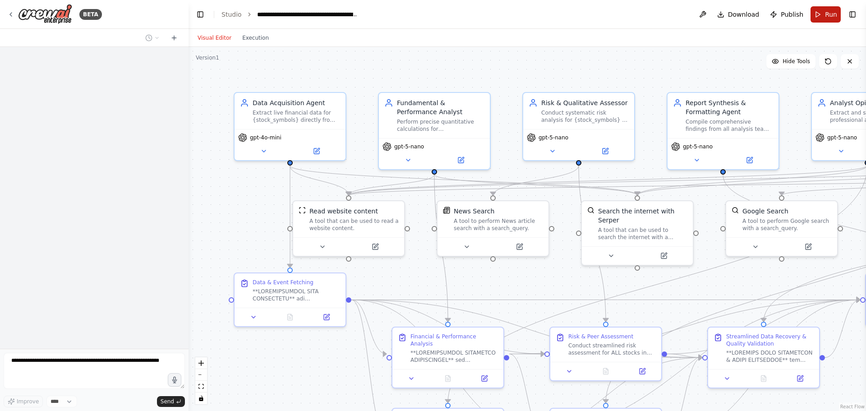
click at [828, 15] on span "Run" at bounding box center [831, 14] width 12 height 9
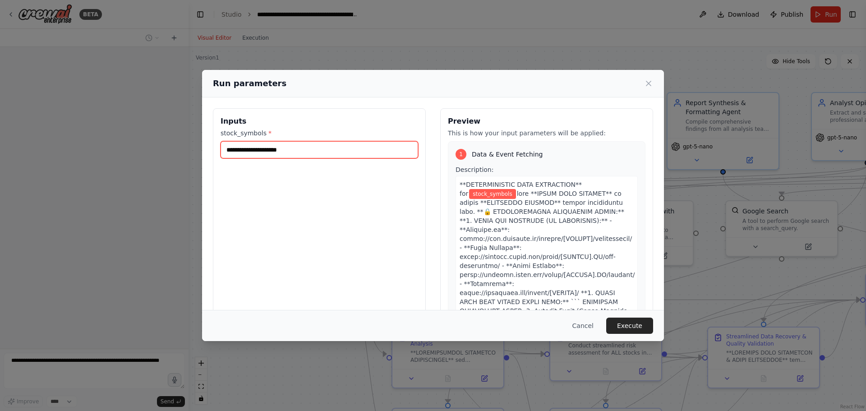
click at [281, 149] on input "stock_symbols *" at bounding box center [320, 149] width 198 height 17
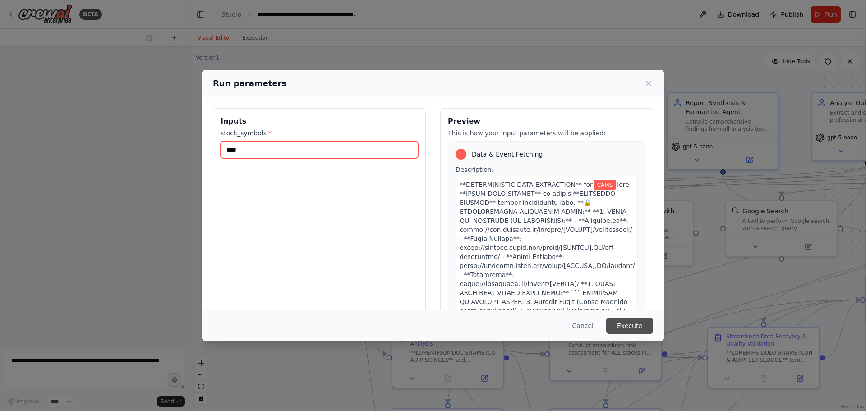
type input "****"
click at [626, 330] on button "Execute" at bounding box center [629, 326] width 47 height 16
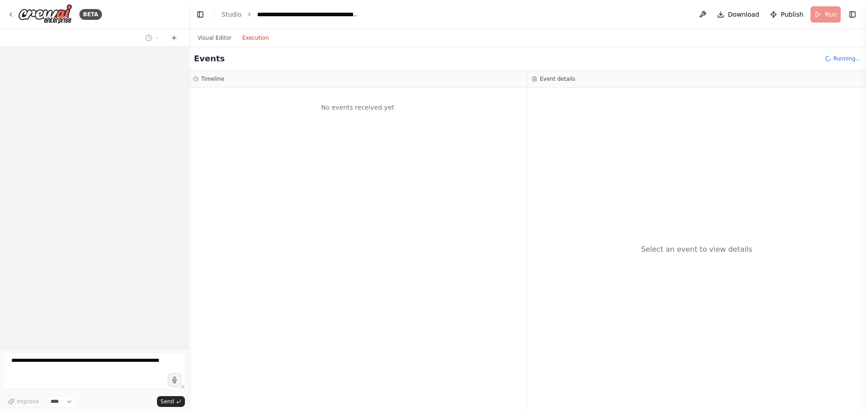
click at [254, 35] on button "Execution" at bounding box center [255, 37] width 37 height 11
click at [206, 36] on button "Visual Editor" at bounding box center [214, 37] width 45 height 11
click at [248, 37] on button "Execution" at bounding box center [255, 37] width 37 height 11
click at [220, 40] on button "Visual Editor" at bounding box center [214, 37] width 45 height 11
click at [251, 42] on button "Execution" at bounding box center [255, 37] width 37 height 11
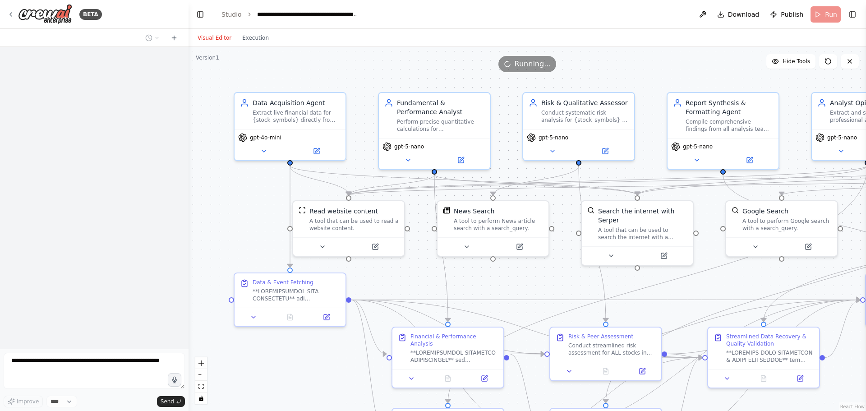
click at [214, 37] on button "Visual Editor" at bounding box center [214, 37] width 45 height 11
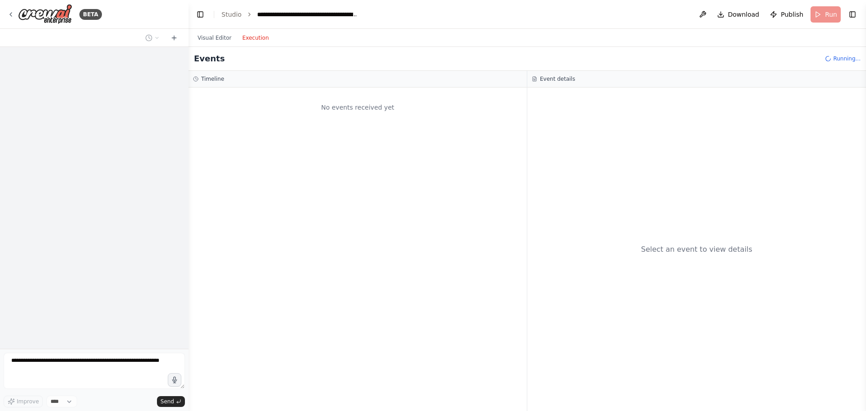
click at [255, 36] on button "Execution" at bounding box center [255, 37] width 37 height 11
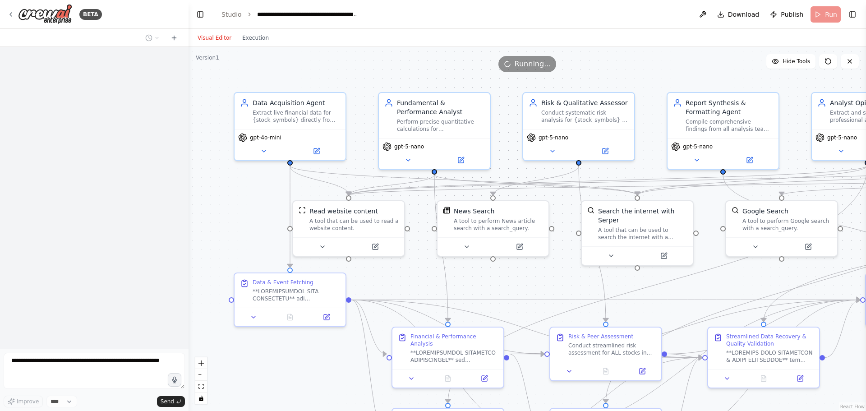
click at [222, 37] on button "Visual Editor" at bounding box center [214, 37] width 45 height 11
click at [411, 156] on icon at bounding box center [408, 158] width 7 height 7
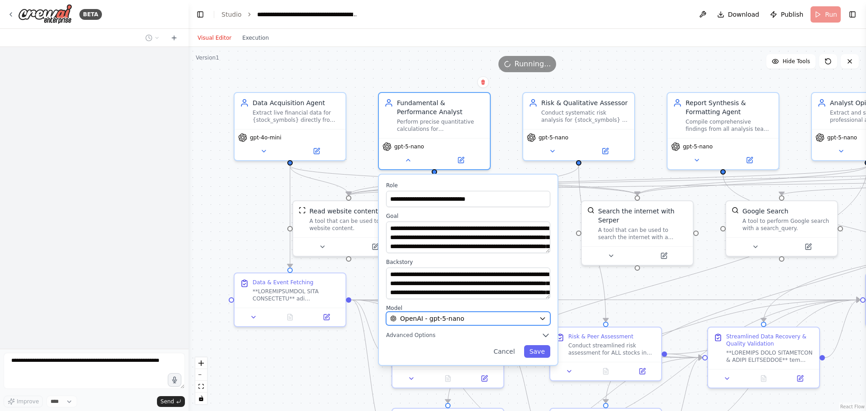
click at [430, 319] on span "OpenAI - gpt-5-nano" at bounding box center [432, 318] width 64 height 9
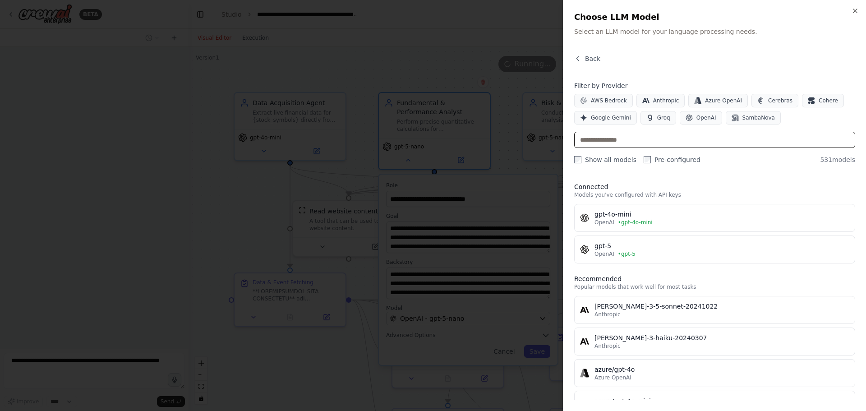
click at [609, 143] on input "text" at bounding box center [714, 140] width 281 height 16
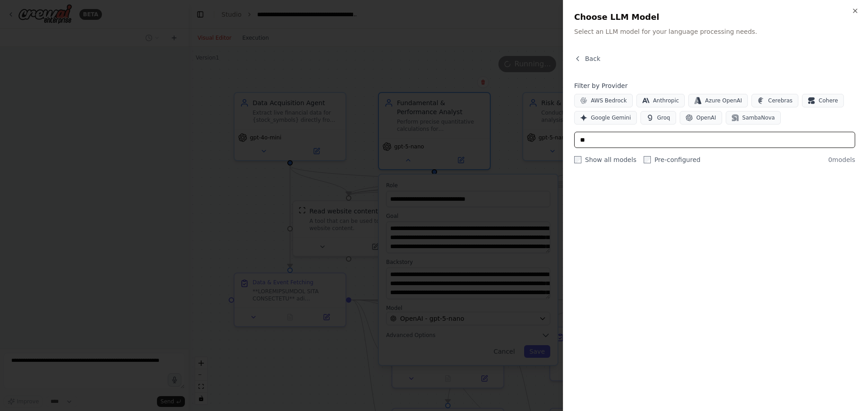
type input "*"
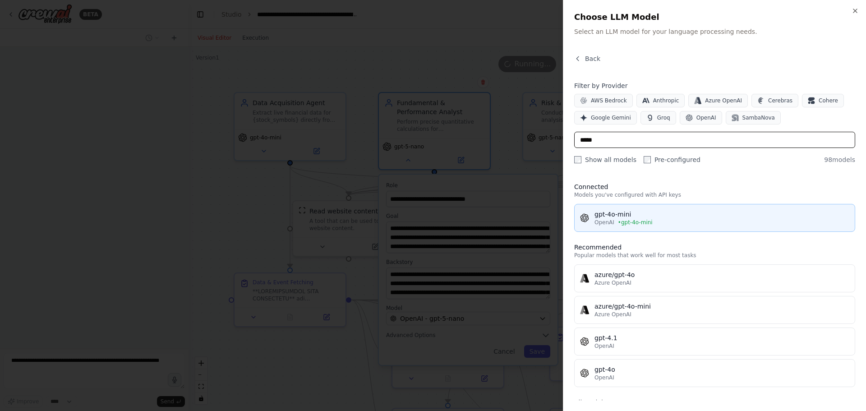
type input "*****"
click at [615, 222] on div "OpenAI • gpt-4o-mini" at bounding box center [722, 222] width 255 height 7
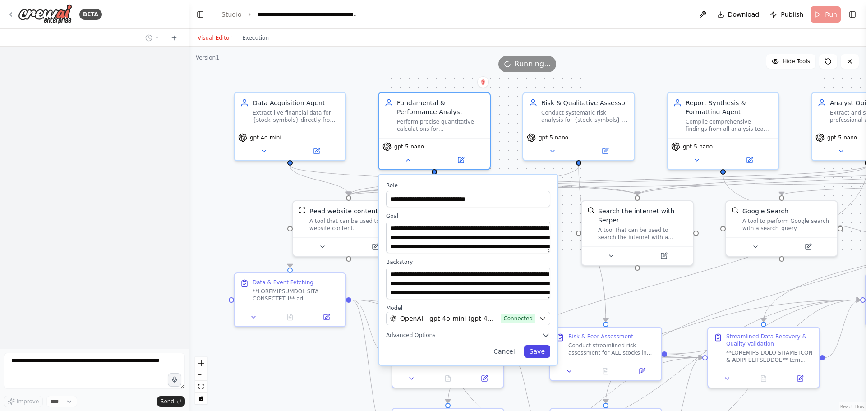
click at [535, 350] on button "Save" at bounding box center [537, 351] width 26 height 13
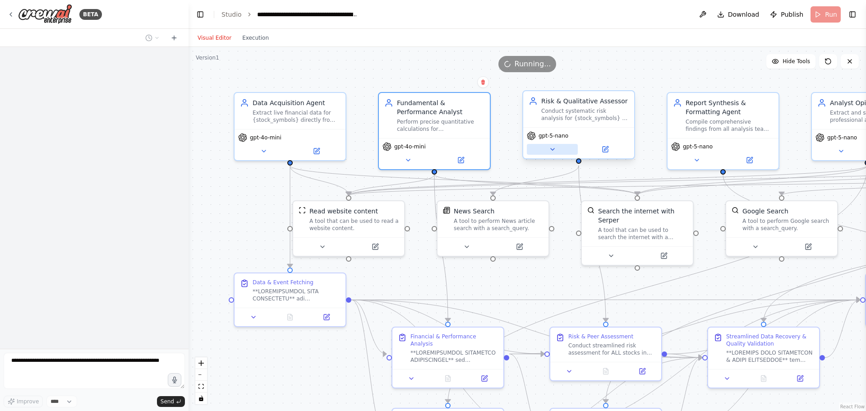
click at [555, 149] on icon at bounding box center [552, 149] width 7 height 7
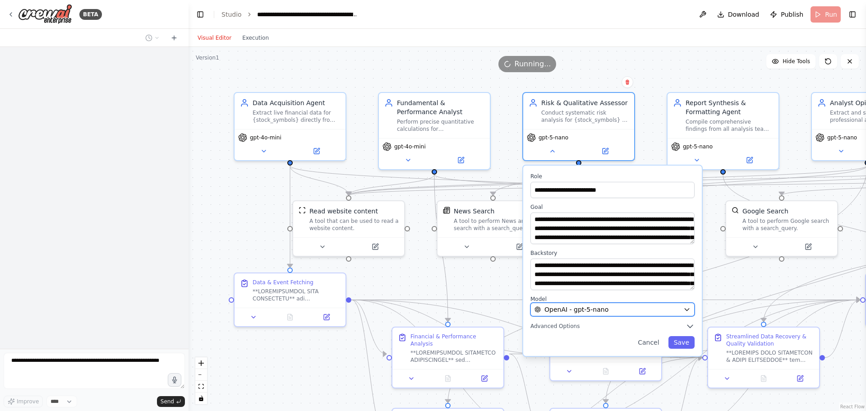
click at [677, 306] on div "OpenAI - gpt-5-nano" at bounding box center [607, 309] width 145 height 9
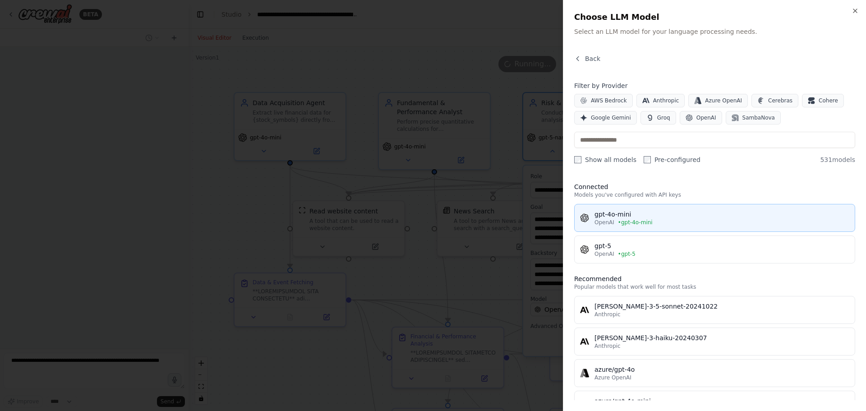
click at [651, 213] on div "gpt-4o-mini" at bounding box center [722, 214] width 255 height 9
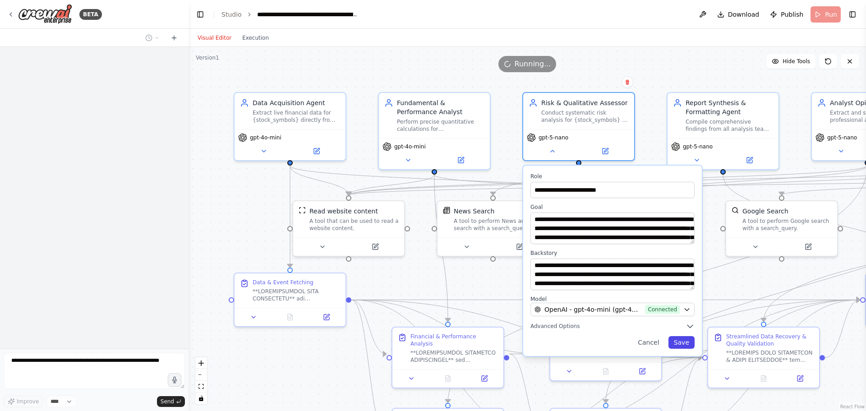
click at [681, 343] on button "Save" at bounding box center [682, 342] width 26 height 13
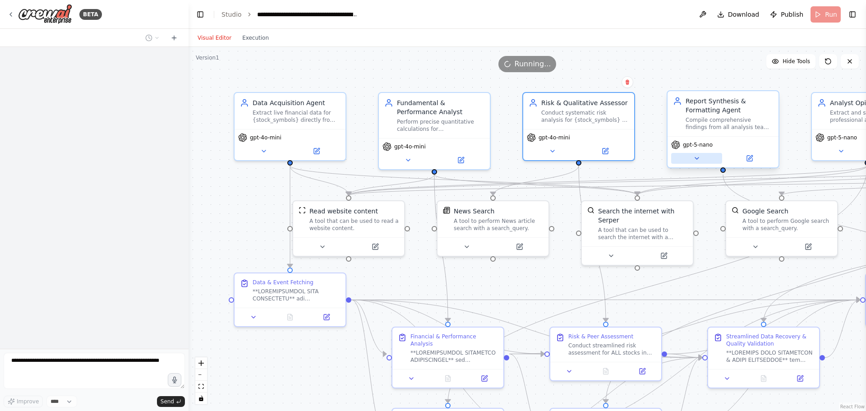
click at [689, 159] on button at bounding box center [696, 158] width 51 height 11
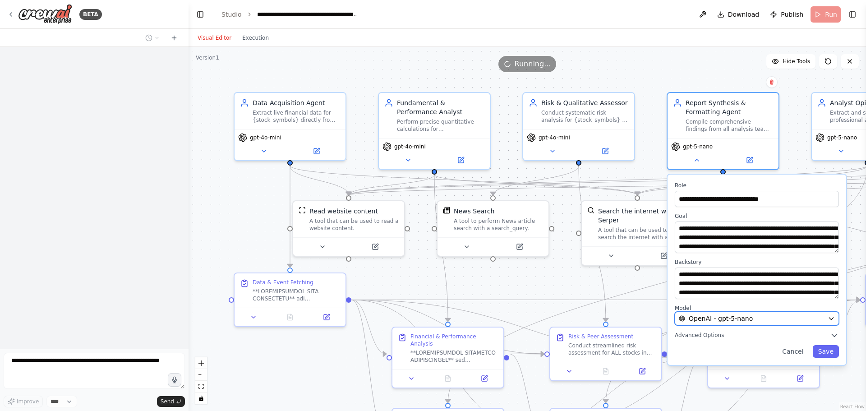
click at [798, 319] on div "OpenAI - gpt-5-nano" at bounding box center [751, 318] width 145 height 9
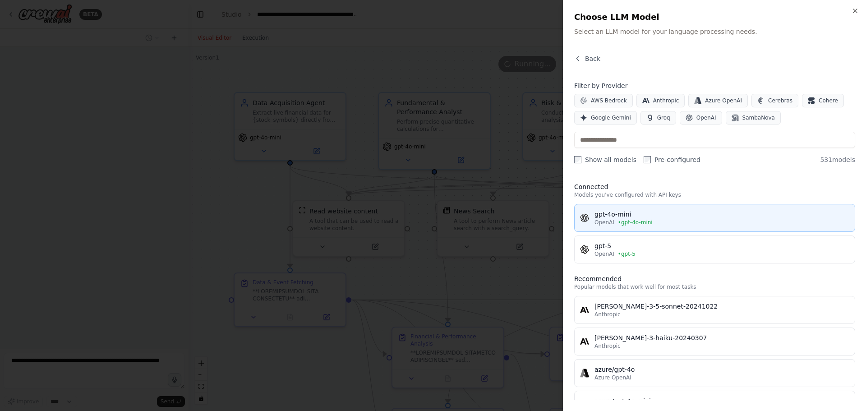
click at [656, 211] on div "gpt-4o-mini" at bounding box center [722, 214] width 255 height 9
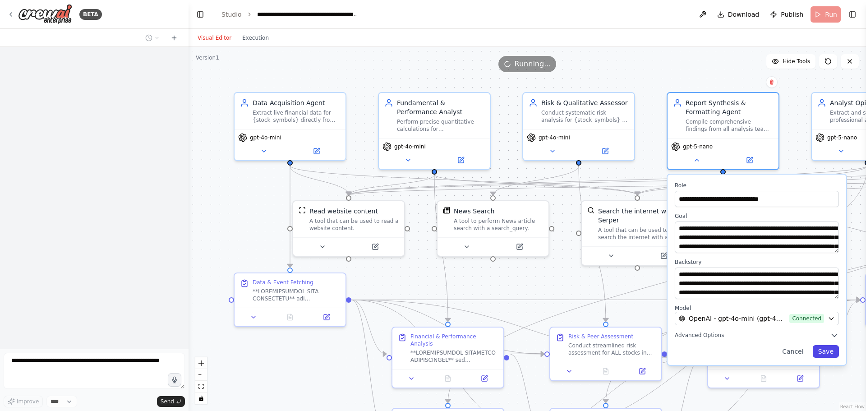
click at [828, 355] on button "Save" at bounding box center [826, 351] width 26 height 13
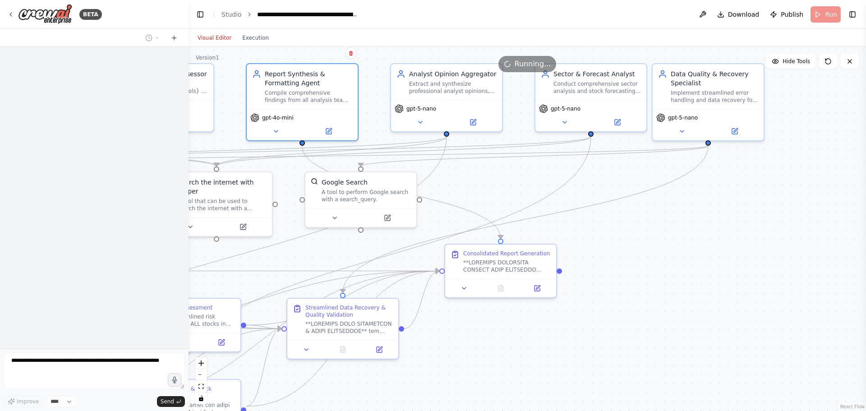
drag, startPoint x: 812, startPoint y: 271, endPoint x: 391, endPoint y: 242, distance: 421.9
click at [391, 242] on div ".deletable-edge-delete-btn { width: 20px; height: 20px; border: 0px solid #ffff…" at bounding box center [528, 229] width 678 height 364
click at [421, 121] on icon at bounding box center [420, 120] width 7 height 7
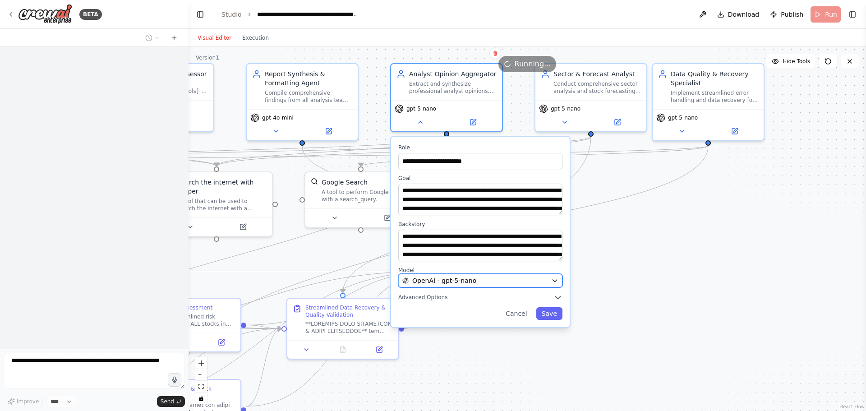
click at [519, 277] on div "OpenAI - gpt-5-nano" at bounding box center [474, 280] width 145 height 9
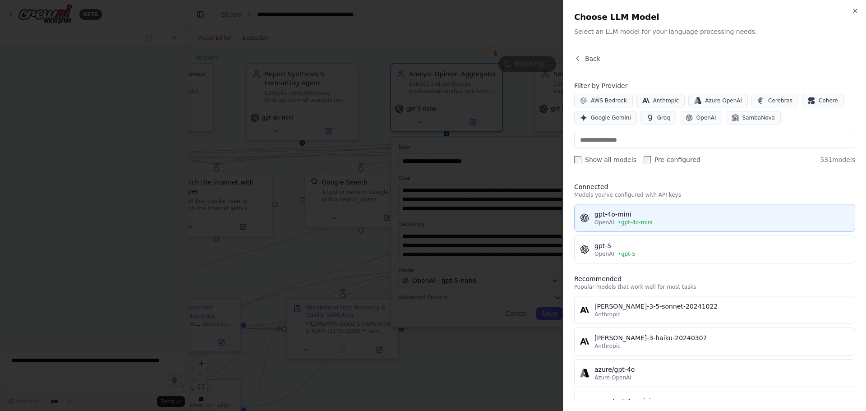
click at [644, 212] on div "gpt-4o-mini" at bounding box center [722, 214] width 255 height 9
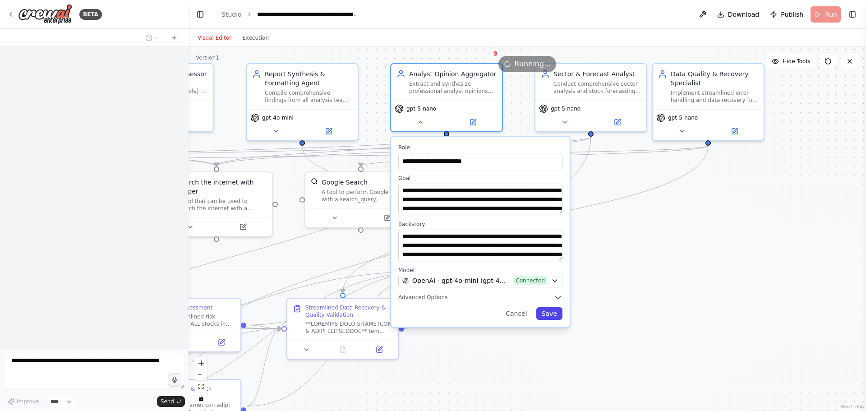
click at [555, 313] on button "Save" at bounding box center [549, 313] width 26 height 13
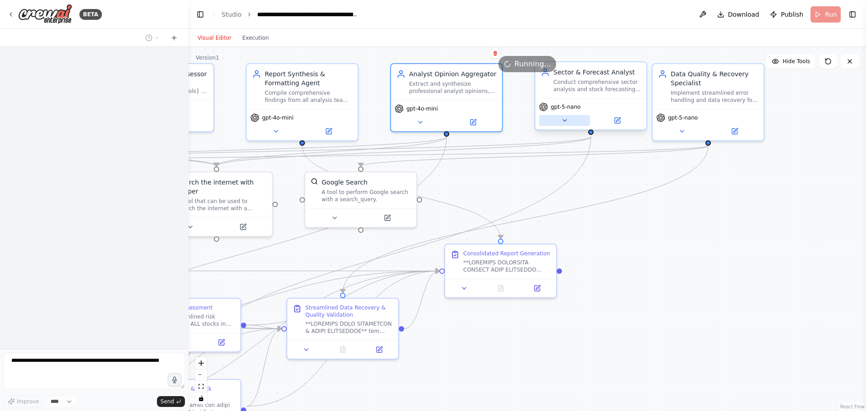
click at [566, 118] on icon at bounding box center [564, 120] width 7 height 7
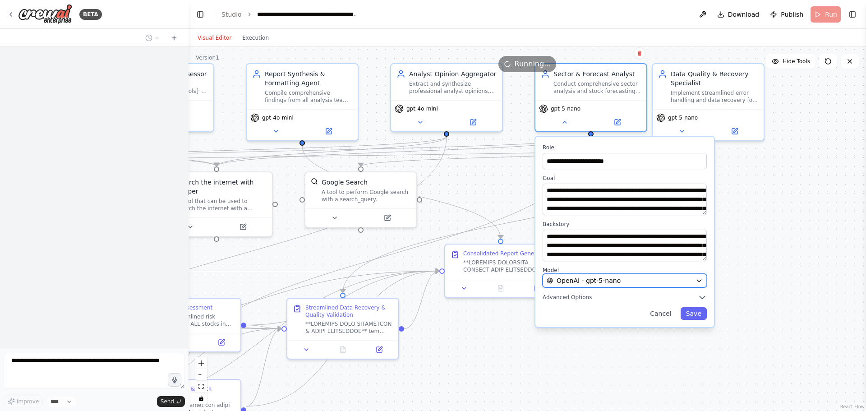
click at [639, 274] on button "OpenAI - gpt-5-nano" at bounding box center [625, 281] width 164 height 14
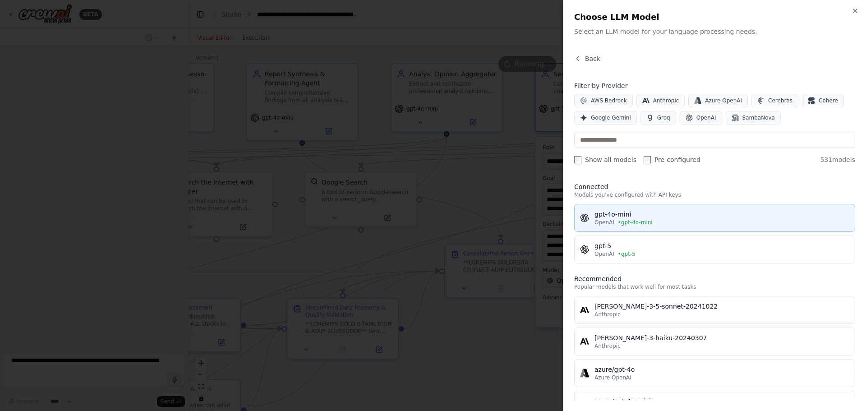
click at [635, 212] on div "gpt-4o-mini" at bounding box center [722, 214] width 255 height 9
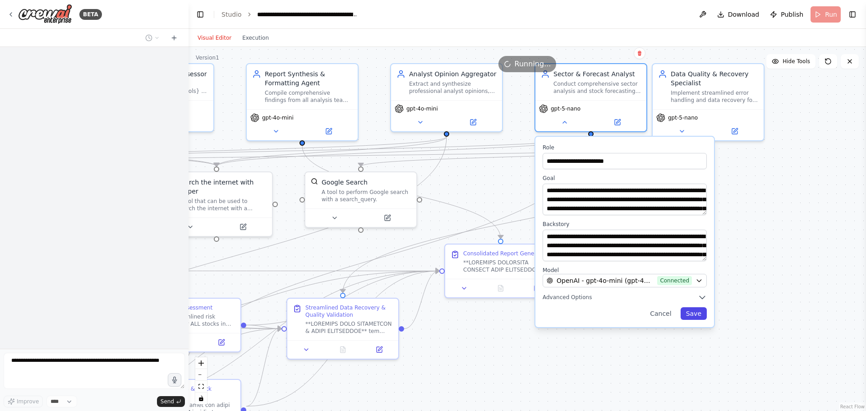
click at [696, 315] on button "Save" at bounding box center [694, 313] width 26 height 13
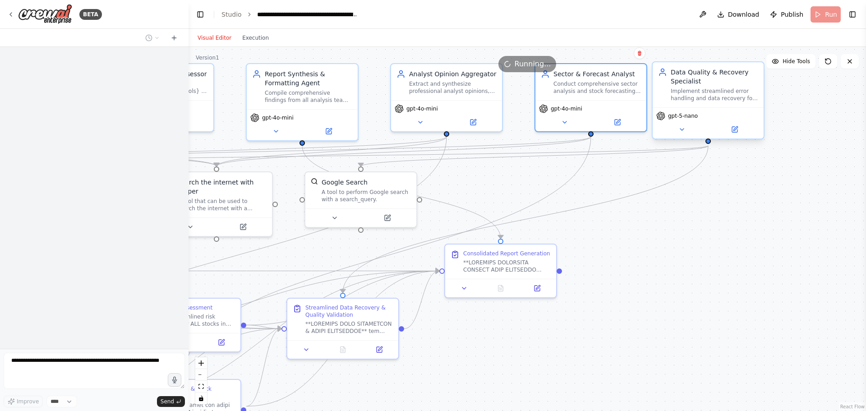
click at [680, 117] on span "gpt-5-nano" at bounding box center [683, 115] width 30 height 7
click at [679, 129] on icon at bounding box center [682, 129] width 7 height 7
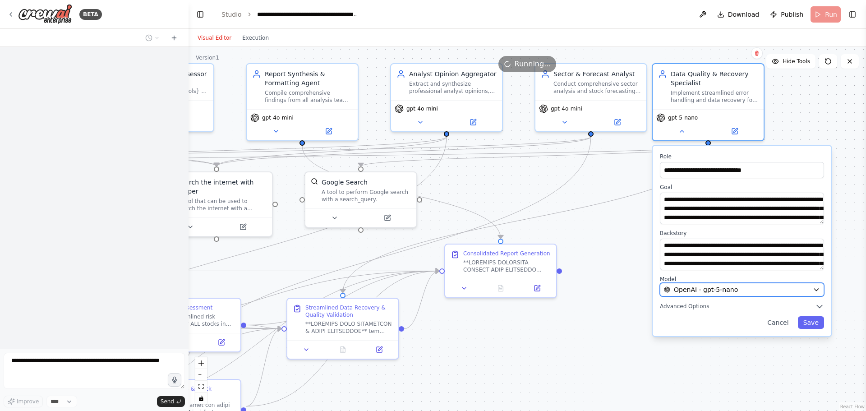
click at [698, 290] on span "OpenAI - gpt-5-nano" at bounding box center [706, 289] width 64 height 9
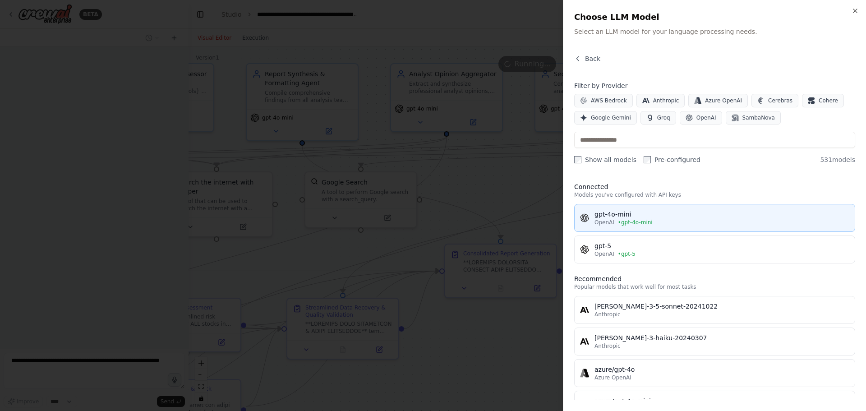
click at [647, 213] on div "gpt-4o-mini" at bounding box center [722, 214] width 255 height 9
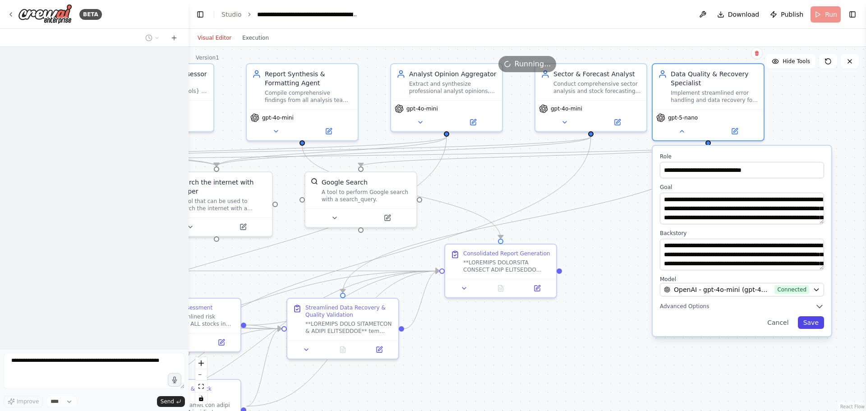
click at [811, 323] on button "Save" at bounding box center [811, 322] width 26 height 13
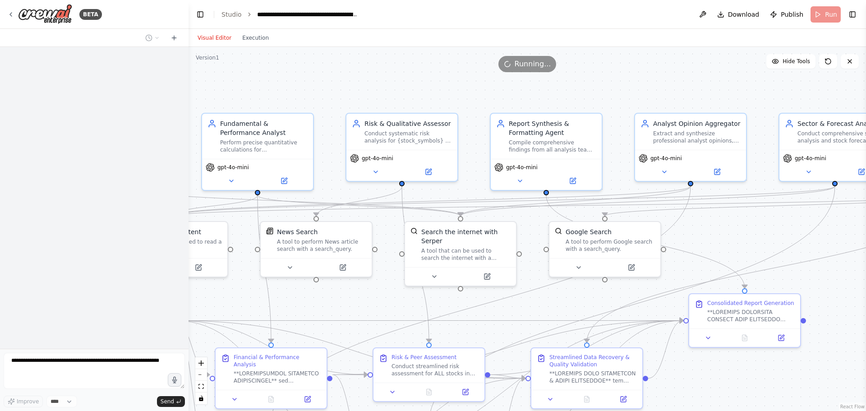
drag, startPoint x: 622, startPoint y: 228, endPoint x: 866, endPoint y: 278, distance: 249.1
click at [866, 278] on div "**********" at bounding box center [433, 205] width 866 height 411
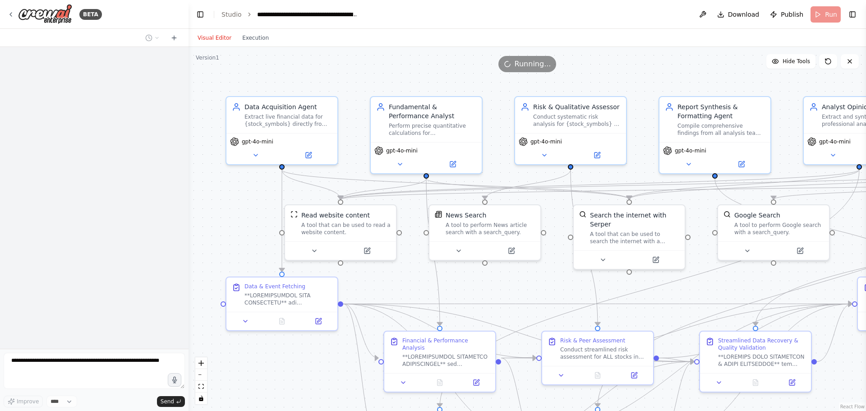
drag, startPoint x: 372, startPoint y: 298, endPoint x: 530, endPoint y: 280, distance: 158.5
click at [549, 279] on div ".deletable-edge-delete-btn { width: 20px; height: 20px; border: 0px solid #ffff…" at bounding box center [528, 229] width 678 height 364
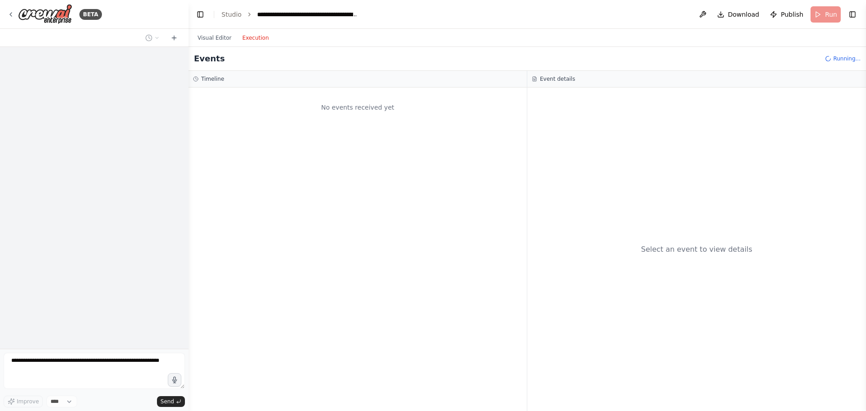
click at [248, 37] on button "Execution" at bounding box center [255, 37] width 37 height 11
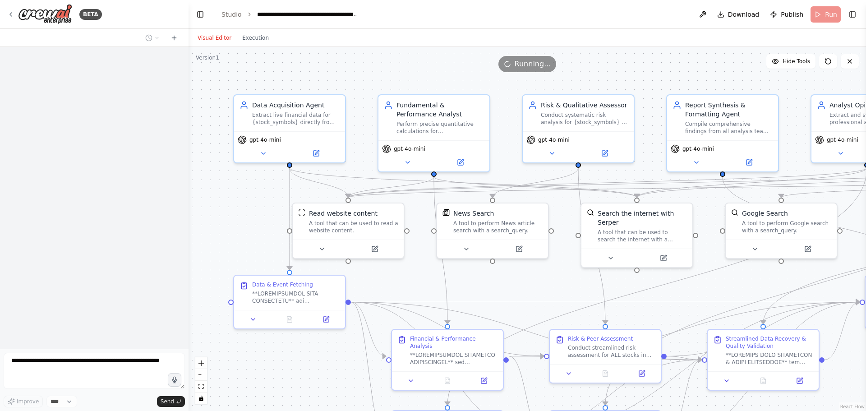
click at [215, 35] on button "Visual Editor" at bounding box center [214, 37] width 45 height 11
click at [820, 14] on header "**********" at bounding box center [528, 14] width 678 height 29
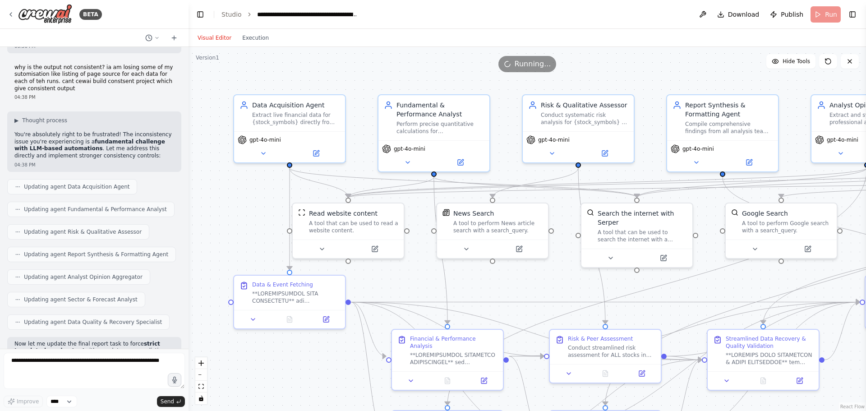
scroll to position [45436, 0]
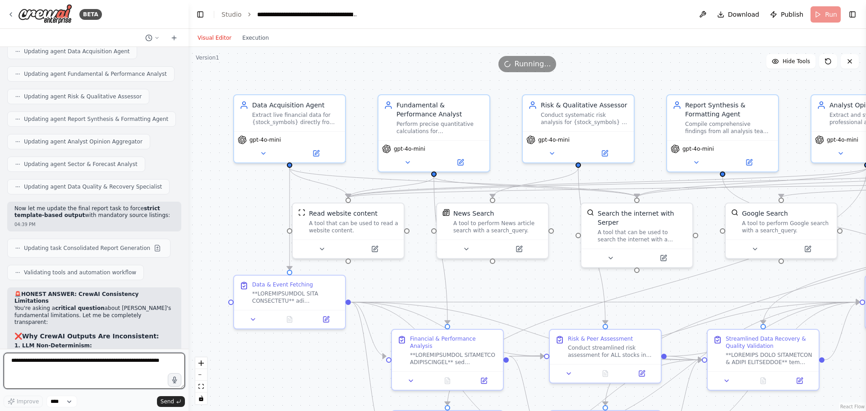
click at [57, 361] on textarea at bounding box center [94, 371] width 181 height 36
type textarea "**********"
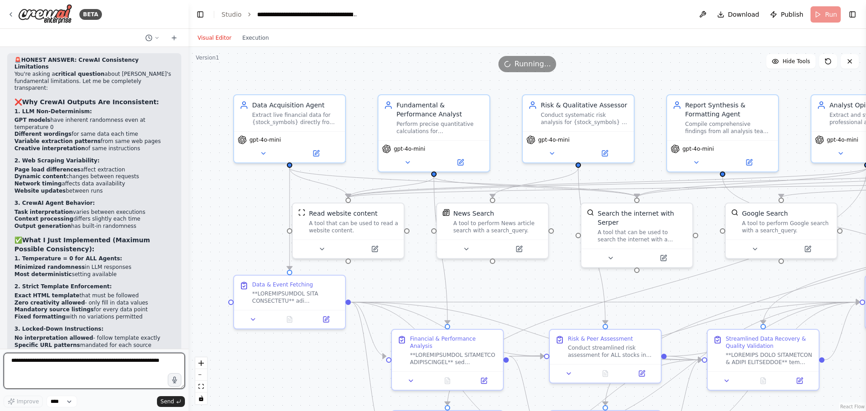
scroll to position [45715, 0]
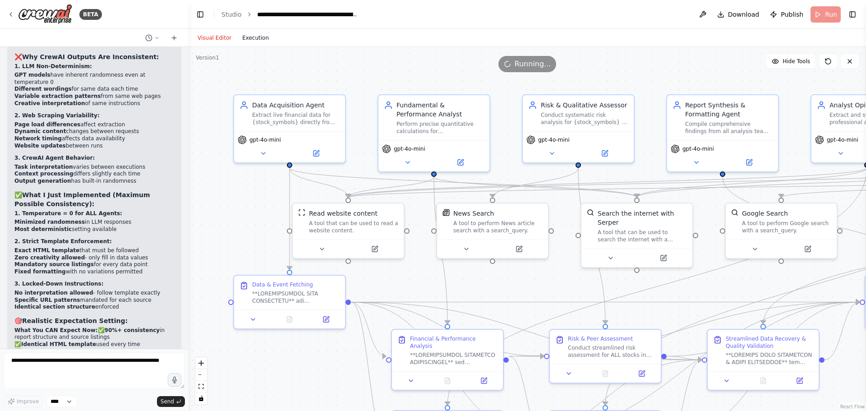
click at [239, 34] on button "Execution" at bounding box center [255, 37] width 37 height 11
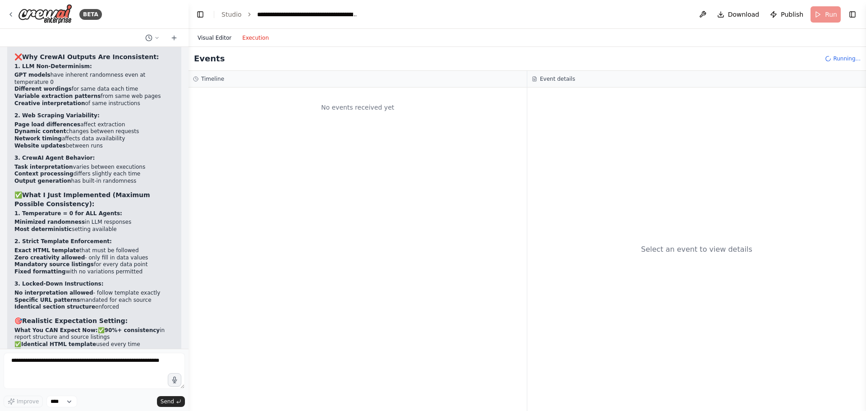
click at [210, 33] on button "Visual Editor" at bounding box center [214, 37] width 45 height 11
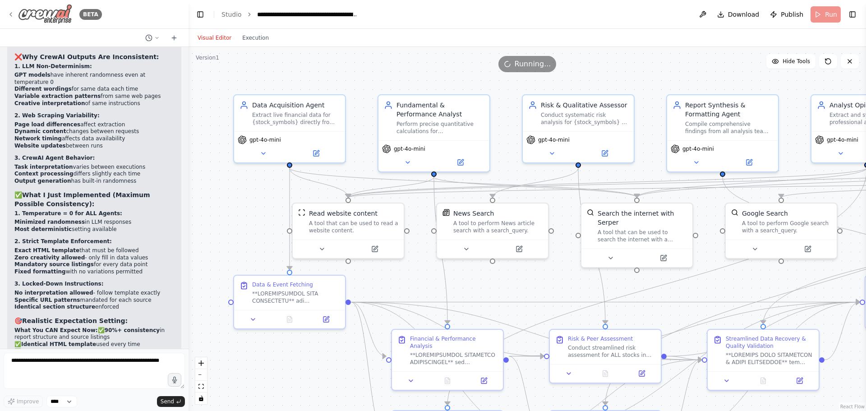
click at [8, 11] on icon at bounding box center [10, 14] width 7 height 7
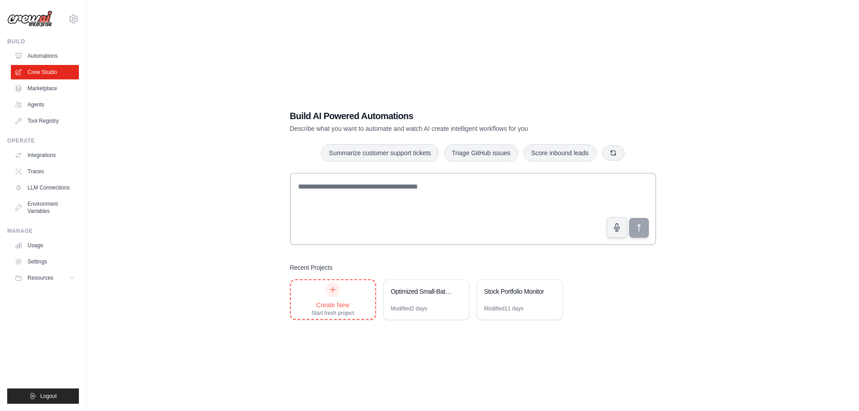
click at [336, 290] on icon at bounding box center [332, 289] width 7 height 7
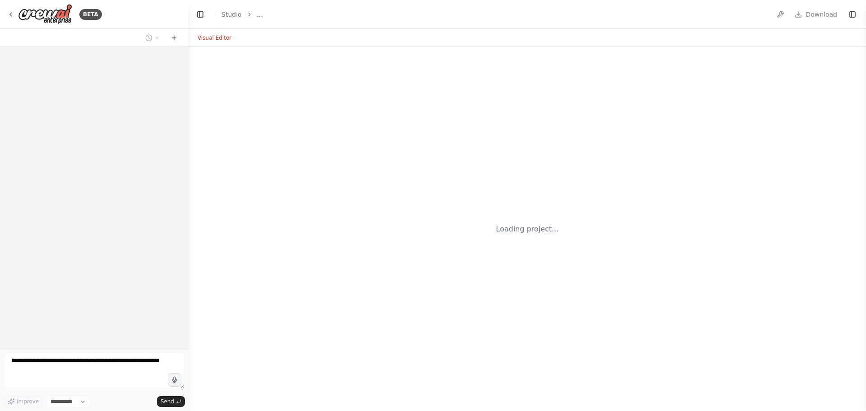
select select "****"
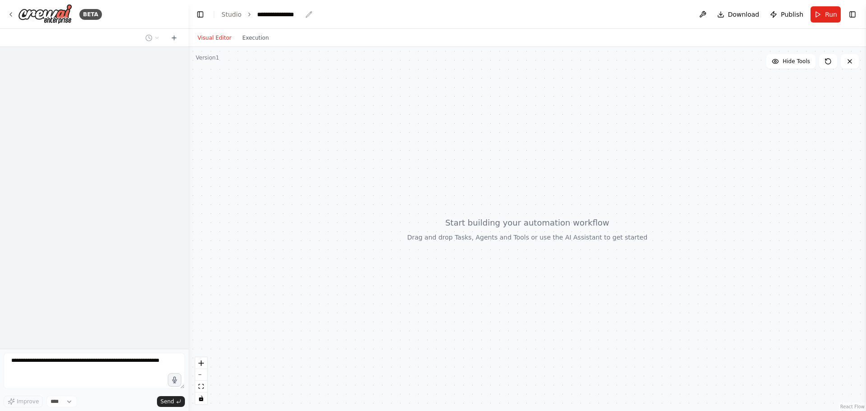
click at [269, 14] on div "**********" at bounding box center [279, 14] width 45 height 9
drag, startPoint x: 301, startPoint y: 15, endPoint x: 242, endPoint y: 14, distance: 58.7
click at [242, 14] on ol "**********" at bounding box center [273, 14] width 103 height 9
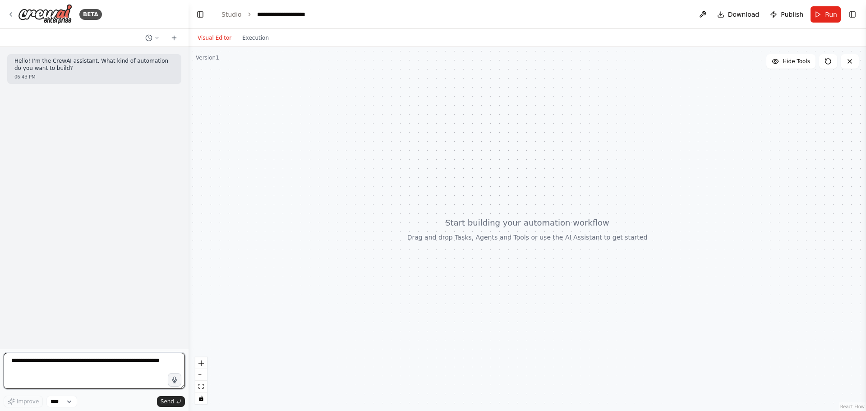
click at [74, 361] on textarea at bounding box center [94, 371] width 181 height 36
paste textarea "**********"
type textarea "**********"
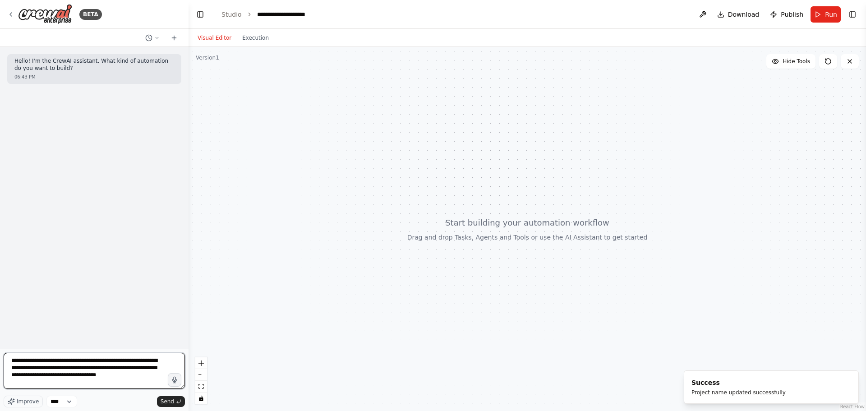
drag, startPoint x: 120, startPoint y: 379, endPoint x: -2, endPoint y: 364, distance: 123.2
click at [0, 364] on html "**********" at bounding box center [433, 205] width 866 height 411
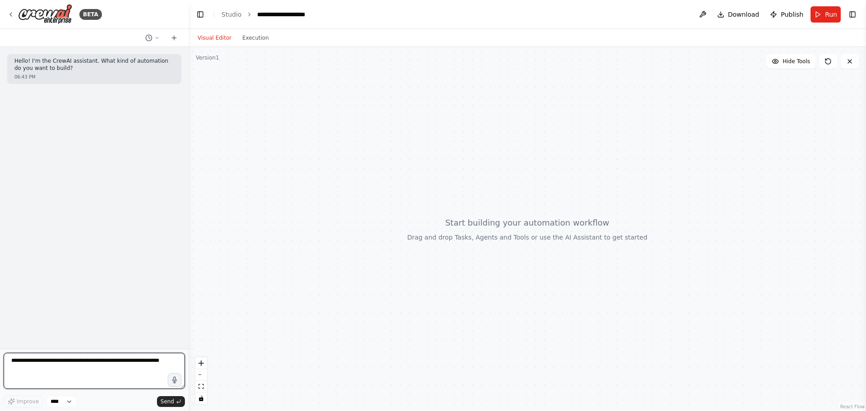
click at [56, 360] on textarea at bounding box center [94, 371] width 181 height 36
paste textarea "**********"
type textarea "**********"
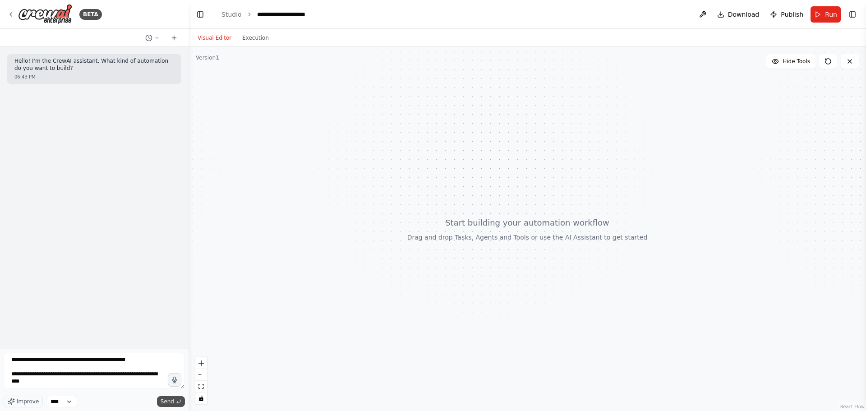
click at [170, 401] on span "Send" at bounding box center [168, 401] width 14 height 7
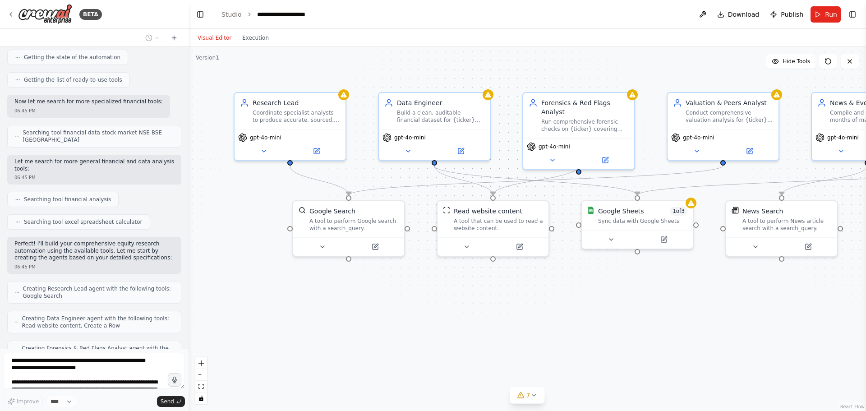
scroll to position [1442, 0]
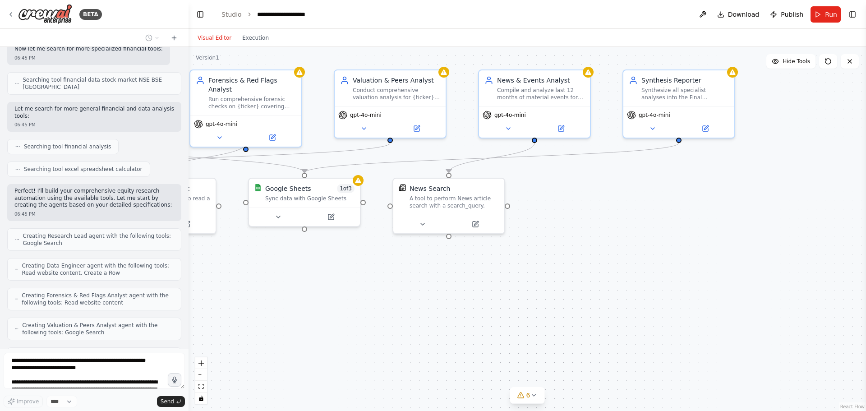
drag, startPoint x: 562, startPoint y: 311, endPoint x: 229, endPoint y: 289, distance: 333.7
click at [229, 289] on div ".deletable-edge-delete-btn { width: 20px; height: 20px; border: 0px solid #ffff…" at bounding box center [528, 229] width 678 height 364
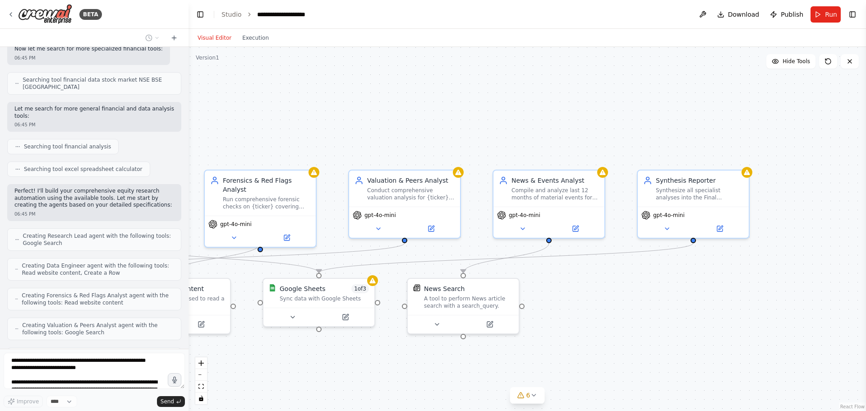
drag, startPoint x: 461, startPoint y: 113, endPoint x: 475, endPoint y: 213, distance: 101.1
click at [476, 213] on div ".deletable-edge-delete-btn { width: 20px; height: 20px; border: 0px solid #ffff…" at bounding box center [528, 229] width 678 height 364
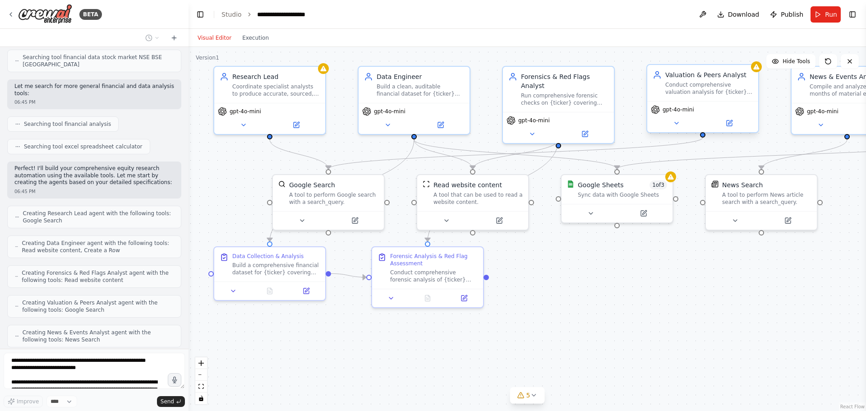
drag, startPoint x: 374, startPoint y: 383, endPoint x: 672, endPoint y: 278, distance: 315.9
click at [672, 278] on div ".deletable-edge-delete-btn { width: 20px; height: 20px; border: 0px solid #ffff…" at bounding box center [528, 229] width 678 height 364
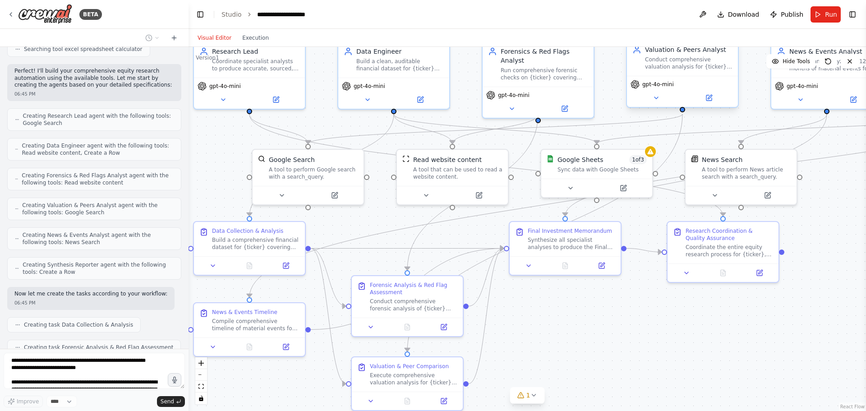
scroll to position [1555, 0]
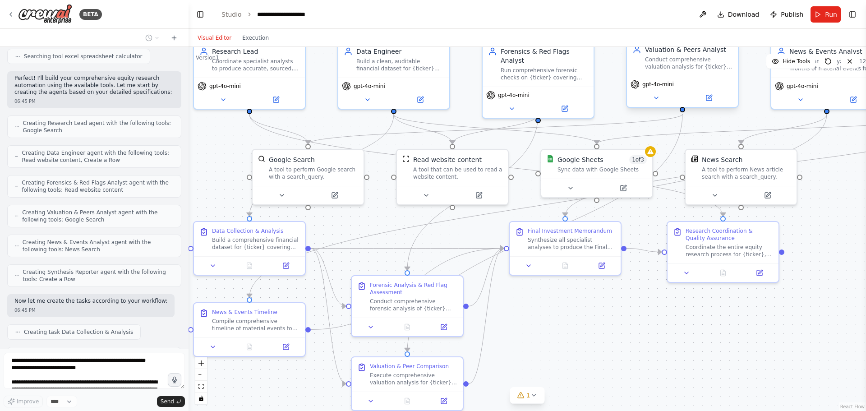
drag, startPoint x: 698, startPoint y: 346, endPoint x: 678, endPoint y: 320, distance: 32.4
click at [678, 320] on div ".deletable-edge-delete-btn { width: 20px; height: 20px; border: 0px solid #ffff…" at bounding box center [528, 229] width 678 height 364
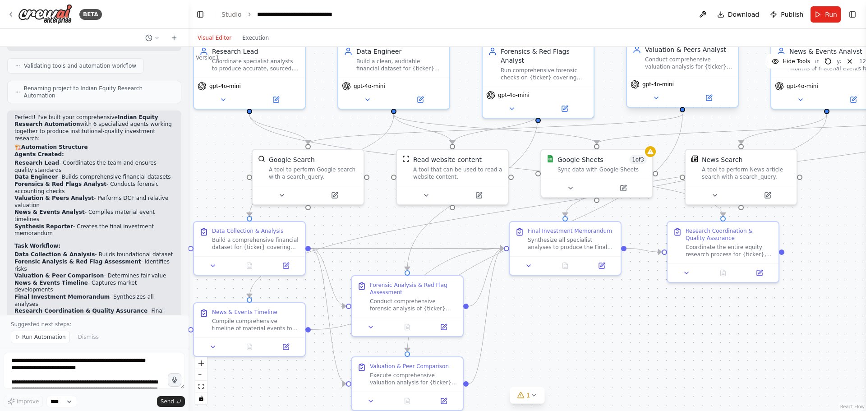
scroll to position [2008, 0]
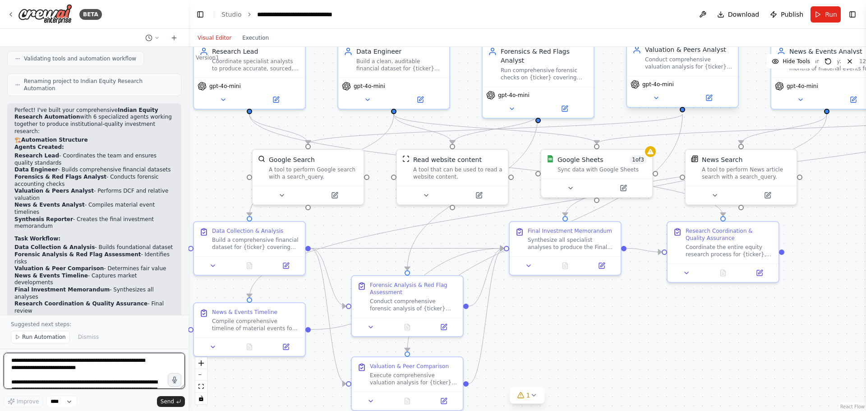
click at [60, 360] on textarea at bounding box center [94, 371] width 181 height 36
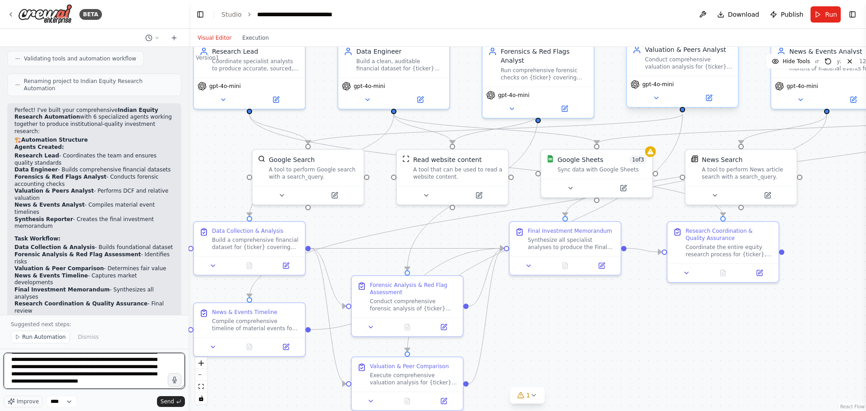
type textarea "**********"
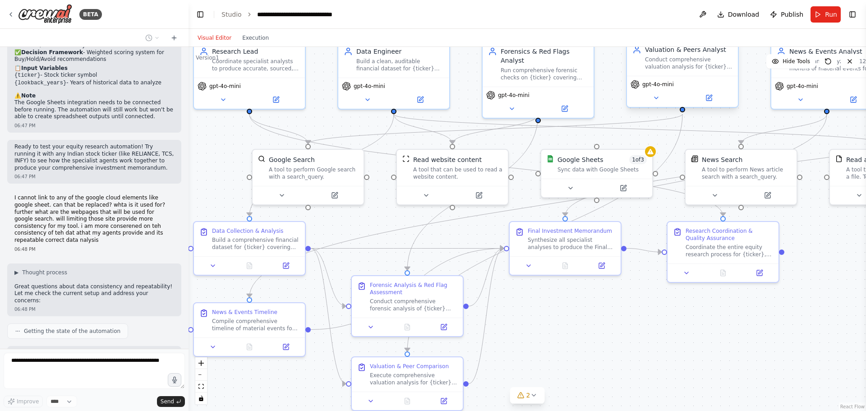
scroll to position [2363, 0]
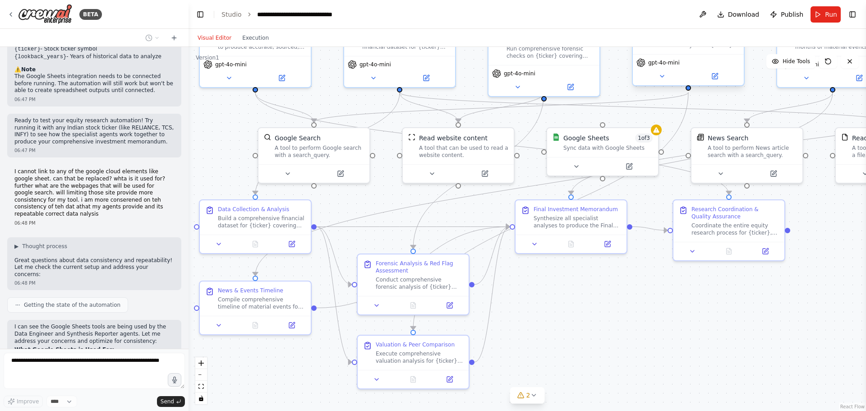
drag, startPoint x: 650, startPoint y: 333, endPoint x: 656, endPoint y: 312, distance: 22.4
click at [656, 312] on div ".deletable-edge-delete-btn { width: 20px; height: 20px; border: 0px solid #ffff…" at bounding box center [528, 229] width 678 height 364
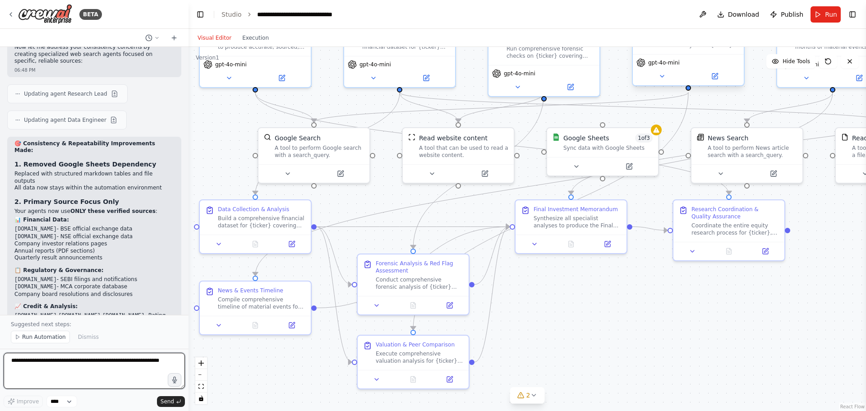
scroll to position [2781, 0]
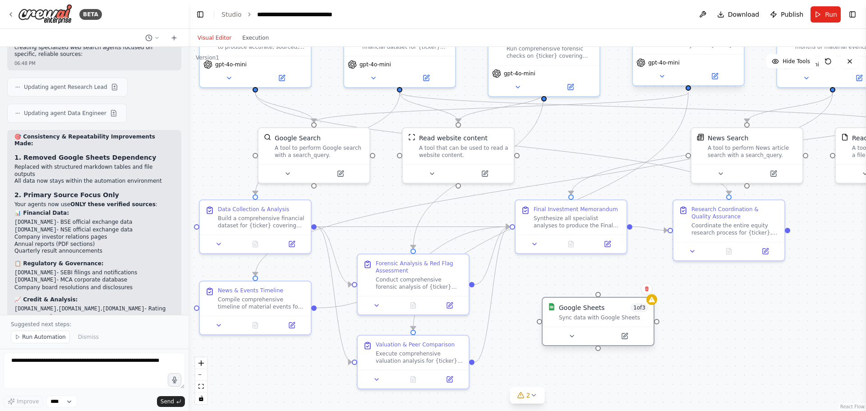
drag, startPoint x: 593, startPoint y: 150, endPoint x: 589, endPoint y: 325, distance: 175.6
click at [589, 325] on div "Google Sheets 1 of 3 Sync data with Google Sheets" at bounding box center [598, 312] width 111 height 29
click at [647, 292] on button at bounding box center [647, 289] width 12 height 12
click at [622, 288] on button "Confirm" at bounding box center [621, 288] width 32 height 11
click at [37, 337] on span "Run Automation" at bounding box center [44, 336] width 44 height 7
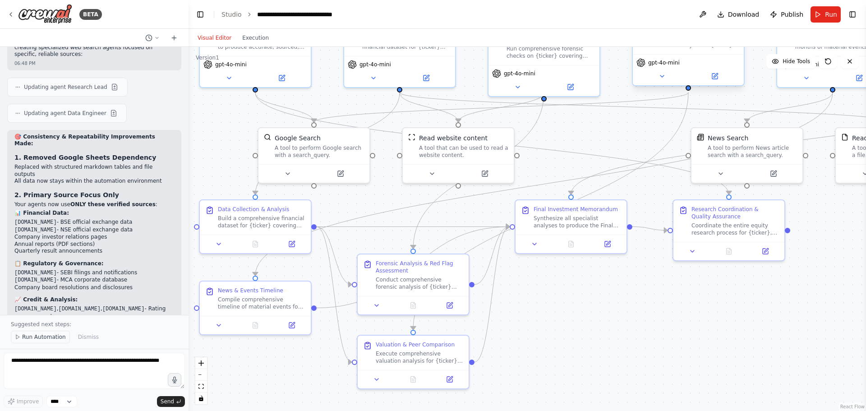
scroll to position [2748, 0]
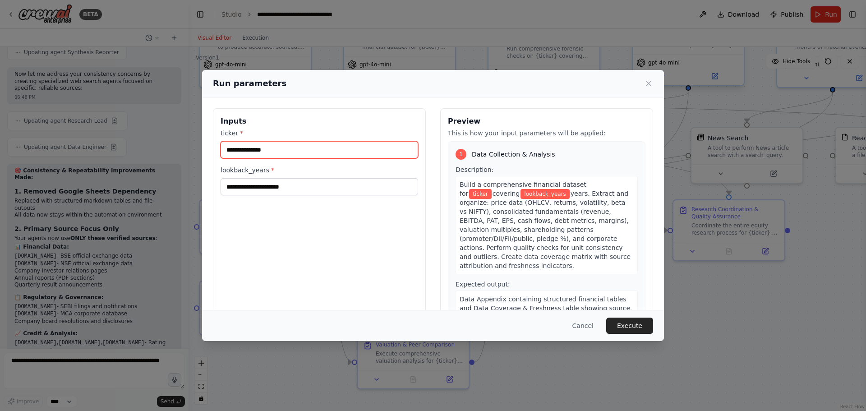
click at [258, 148] on input "ticker *" at bounding box center [320, 149] width 198 height 17
click at [251, 150] on input "ticker *" at bounding box center [320, 149] width 198 height 17
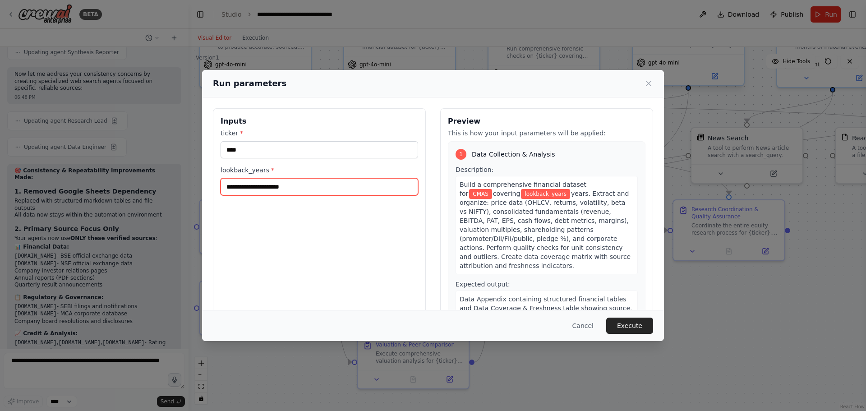
click at [308, 187] on input "lookback_years *" at bounding box center [320, 186] width 198 height 17
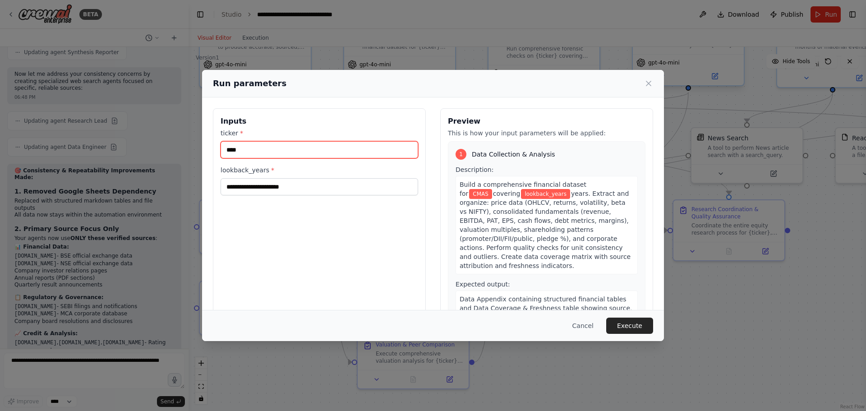
drag, startPoint x: 226, startPoint y: 148, endPoint x: 205, endPoint y: 148, distance: 20.8
click at [205, 148] on div "Inputs ticker * **** lookback_years * Preview This is how your input parameters…" at bounding box center [433, 215] width 462 height 236
type input "****"
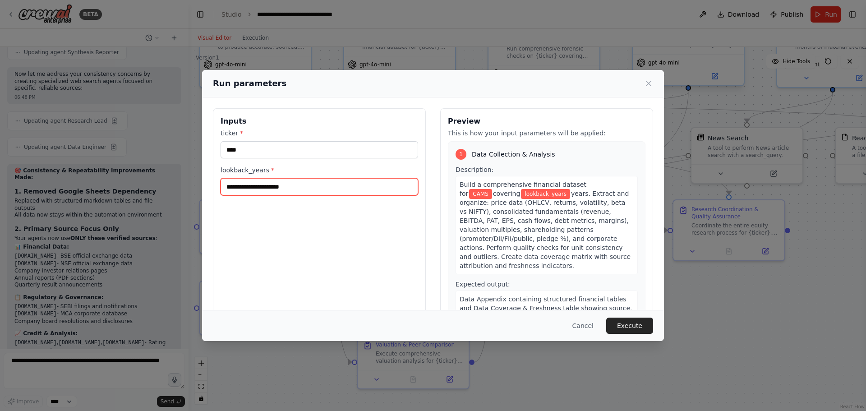
click at [239, 186] on input "lookback_years *" at bounding box center [320, 186] width 198 height 17
type input "*"
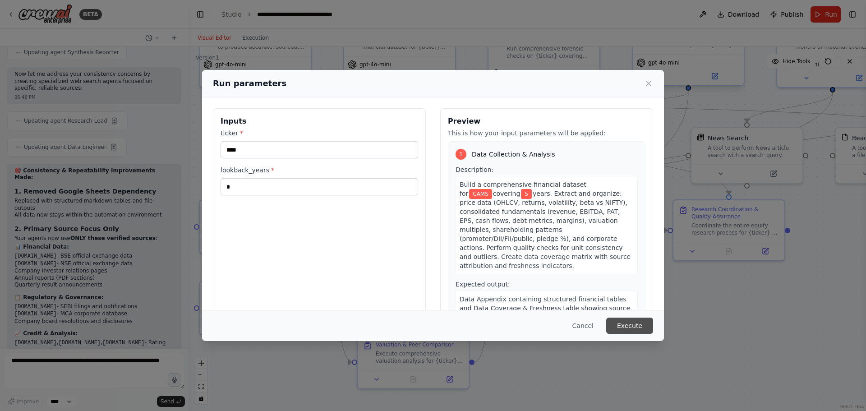
click at [631, 326] on button "Execute" at bounding box center [629, 326] width 47 height 16
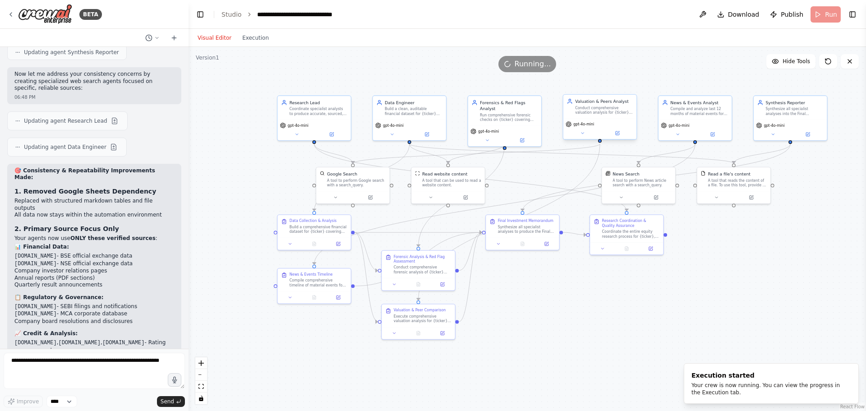
drag, startPoint x: 306, startPoint y: 135, endPoint x: 271, endPoint y: 166, distance: 47.3
click at [271, 166] on div ".deletable-edge-delete-btn { width: 20px; height: 20px; border: 0px solid #ffff…" at bounding box center [528, 229] width 678 height 364
click at [254, 40] on button "Execution" at bounding box center [255, 37] width 37 height 11
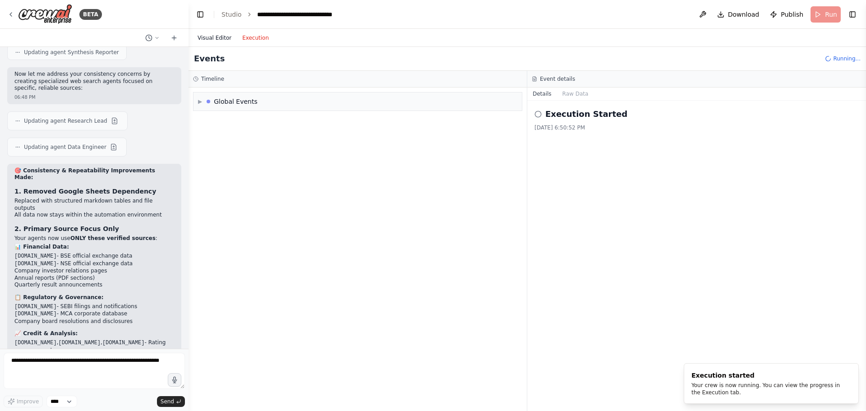
click at [213, 40] on button "Visual Editor" at bounding box center [214, 37] width 45 height 11
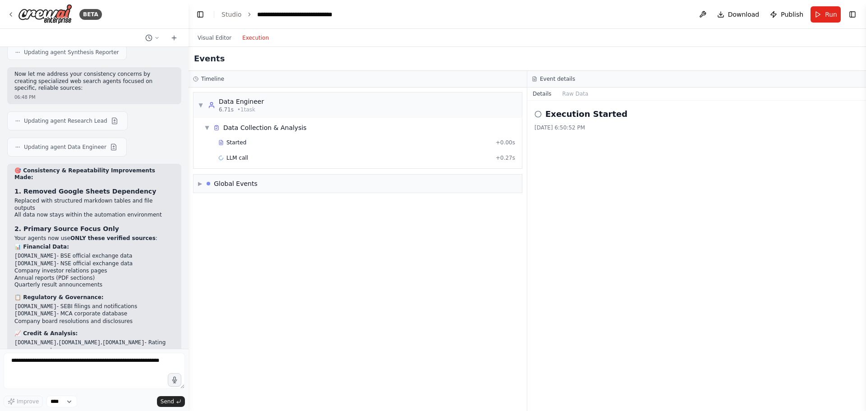
click at [242, 37] on button "Execution" at bounding box center [255, 37] width 37 height 11
click at [209, 184] on div "▶ Global Events" at bounding box center [228, 183] width 60 height 9
drag, startPoint x: 337, startPoint y: 55, endPoint x: 232, endPoint y: 50, distance: 104.8
click at [337, 55] on div "Events" at bounding box center [528, 59] width 678 height 24
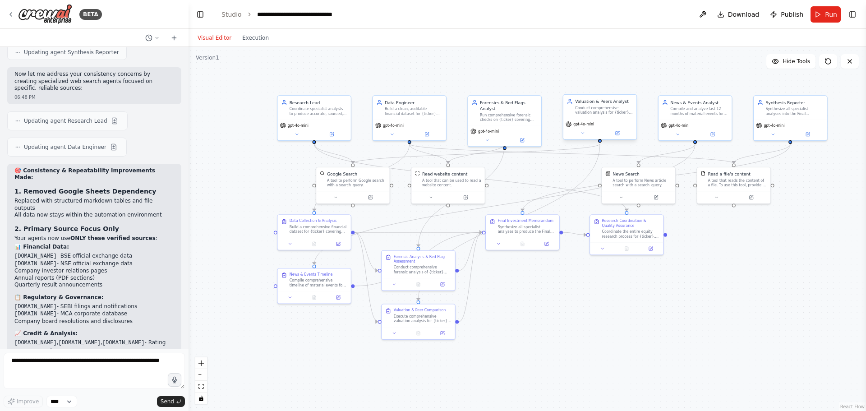
click at [212, 37] on button "Visual Editor" at bounding box center [214, 37] width 45 height 11
